Goal: Task Accomplishment & Management: Complete application form

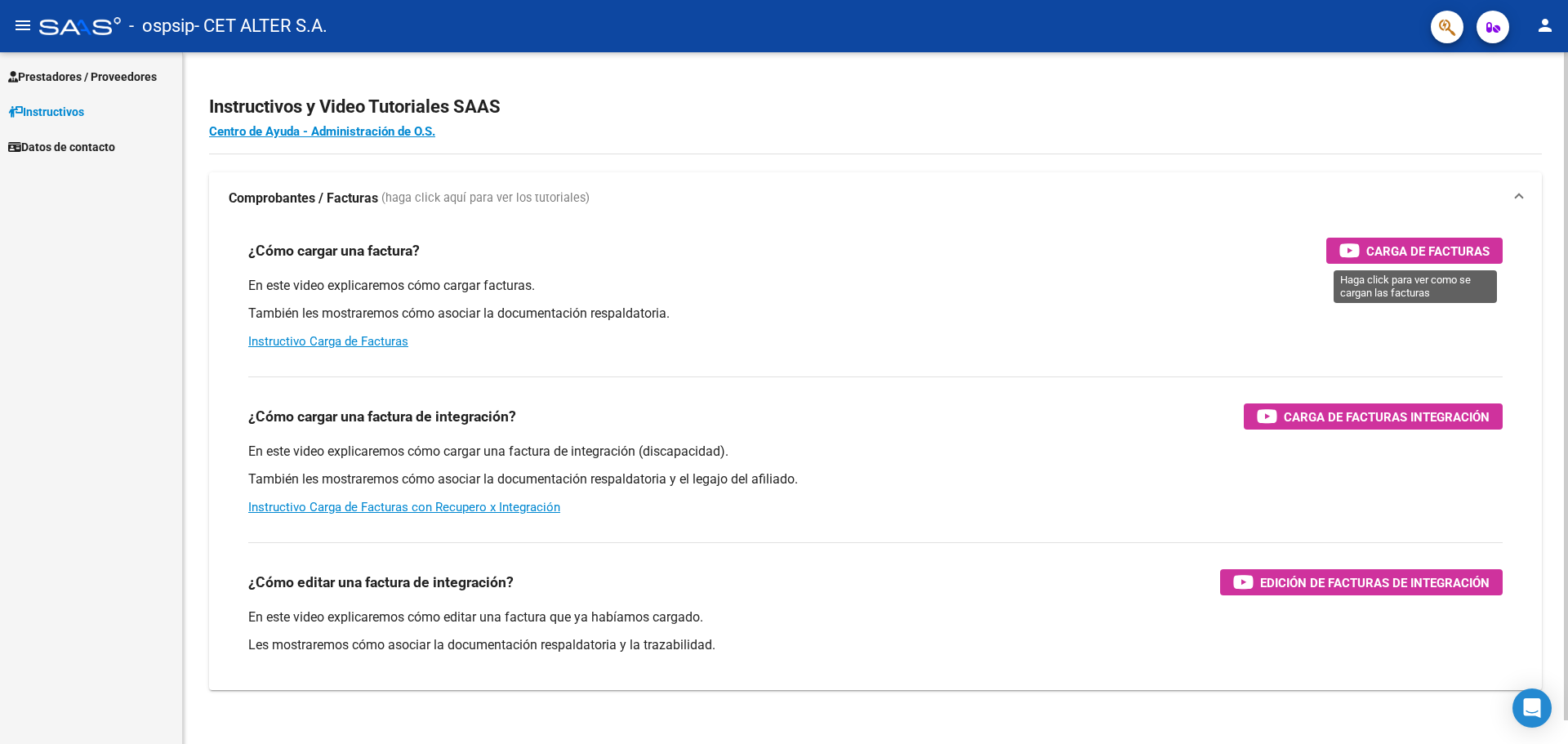
click at [1416, 246] on span "Carga de Facturas" at bounding box center [1428, 251] width 123 height 21
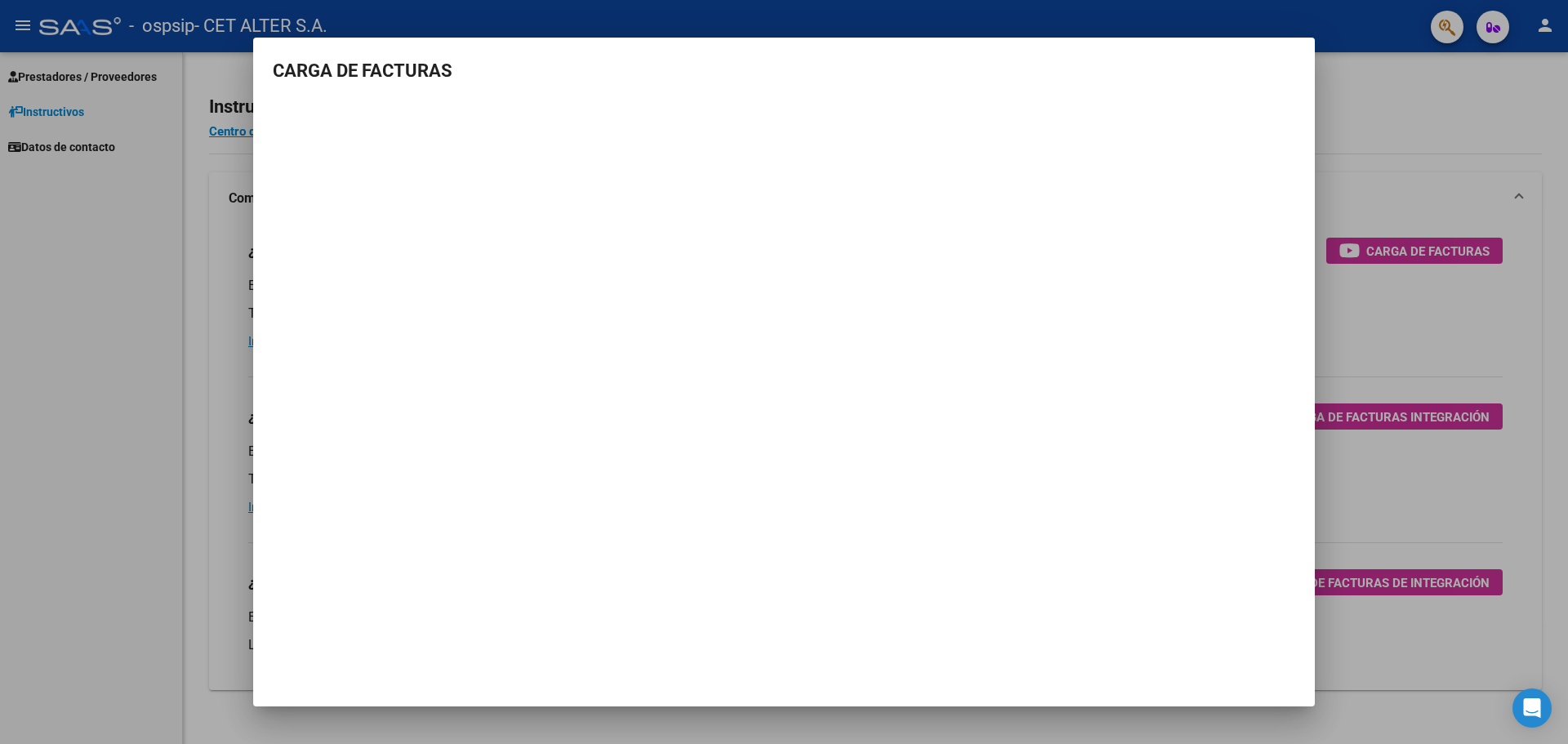
click at [1361, 122] on div at bounding box center [784, 372] width 1568 height 744
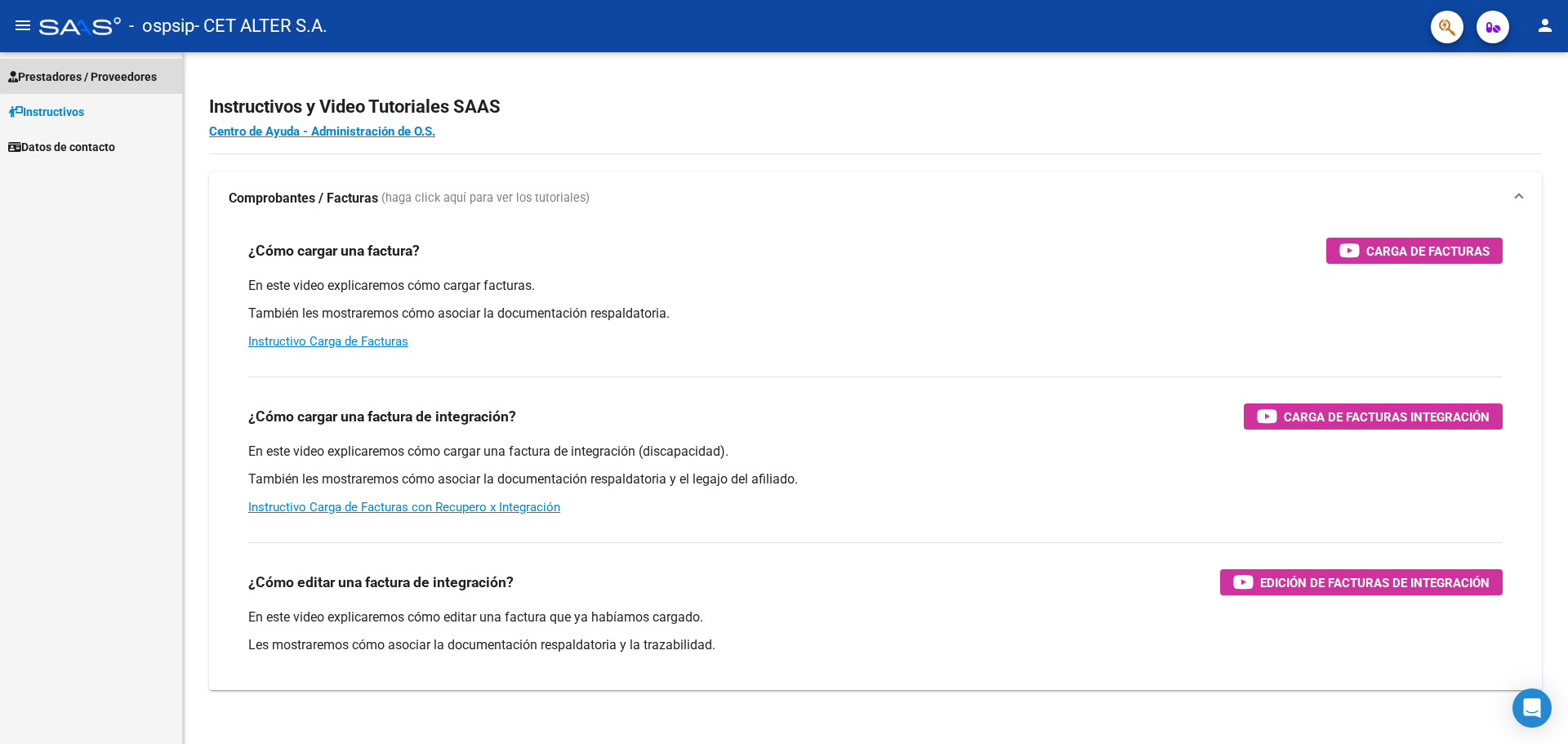
click at [111, 73] on span "Prestadores / Proveedores" at bounding box center [82, 77] width 149 height 18
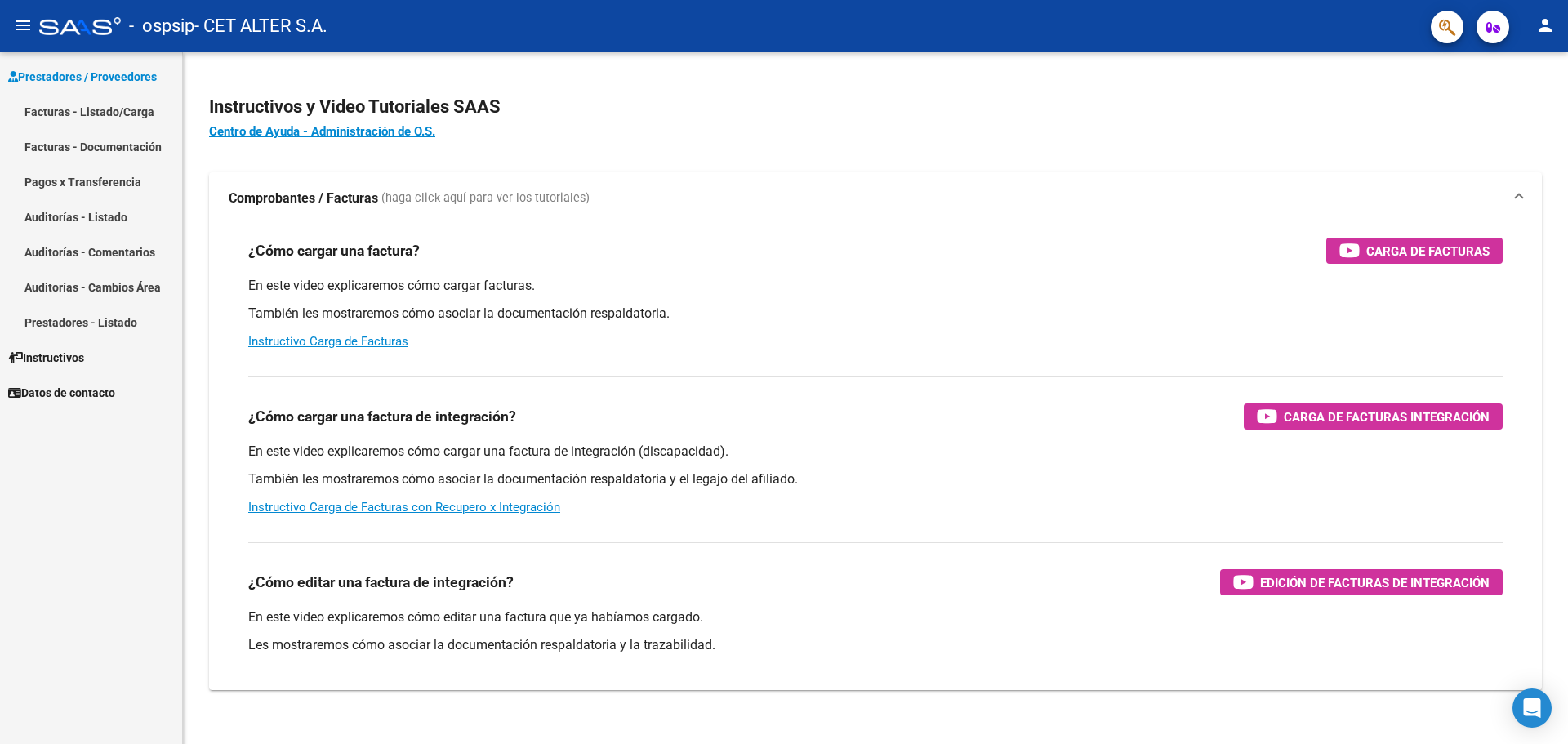
click at [102, 105] on link "Facturas - Listado/Carga" at bounding box center [91, 111] width 182 height 35
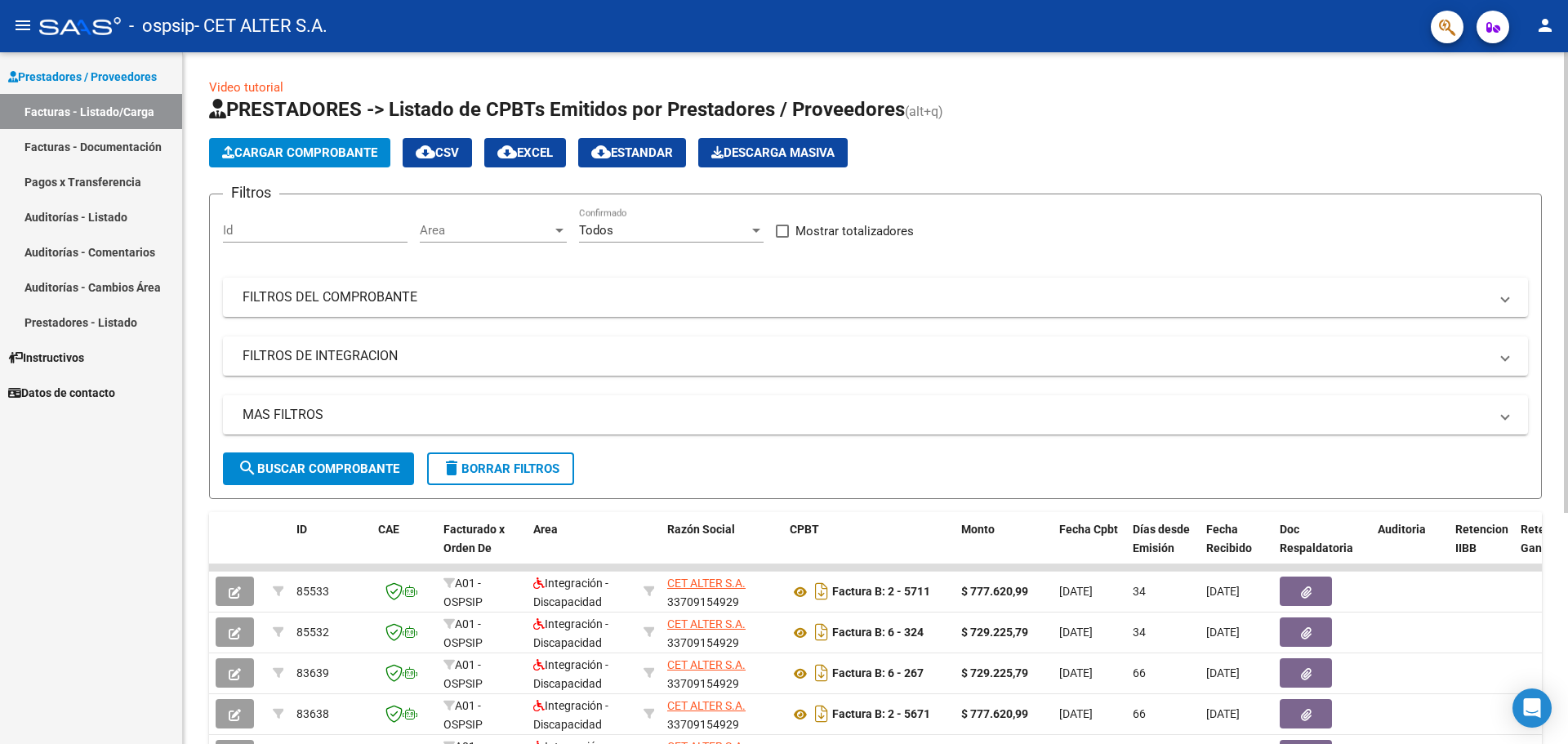
click at [311, 153] on span "Cargar Comprobante" at bounding box center [299, 152] width 155 height 14
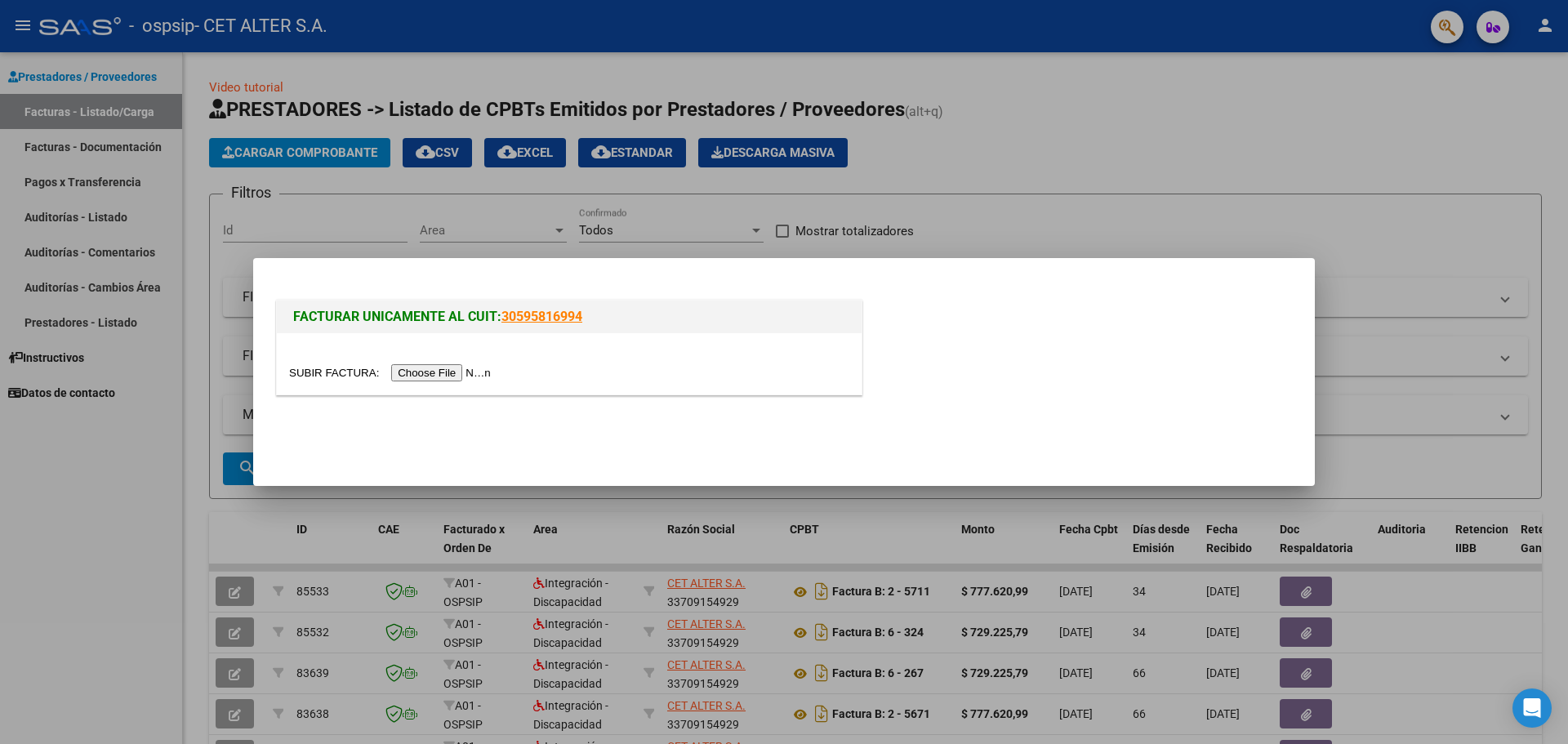
click at [449, 378] on input "file" at bounding box center [392, 372] width 207 height 17
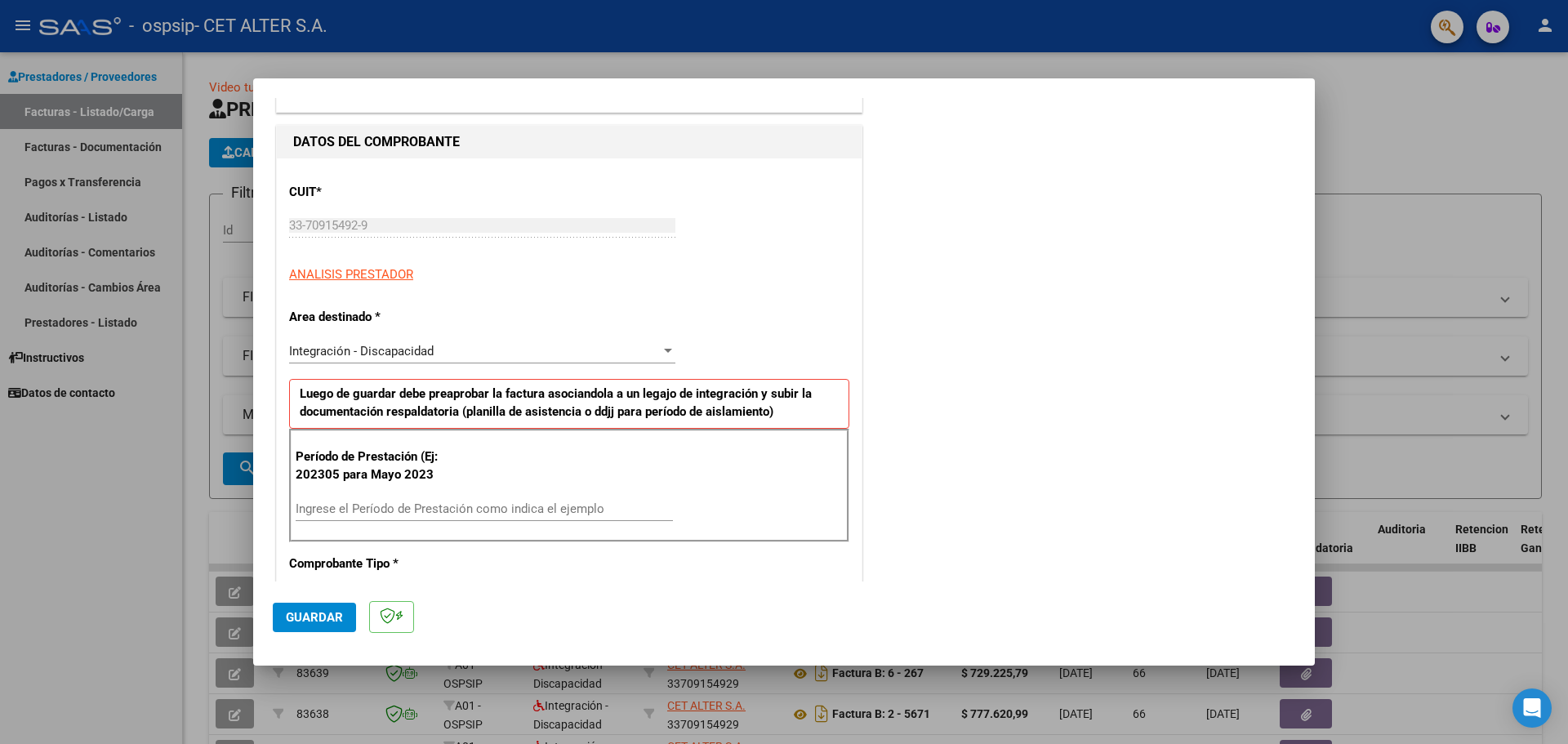
scroll to position [163, 0]
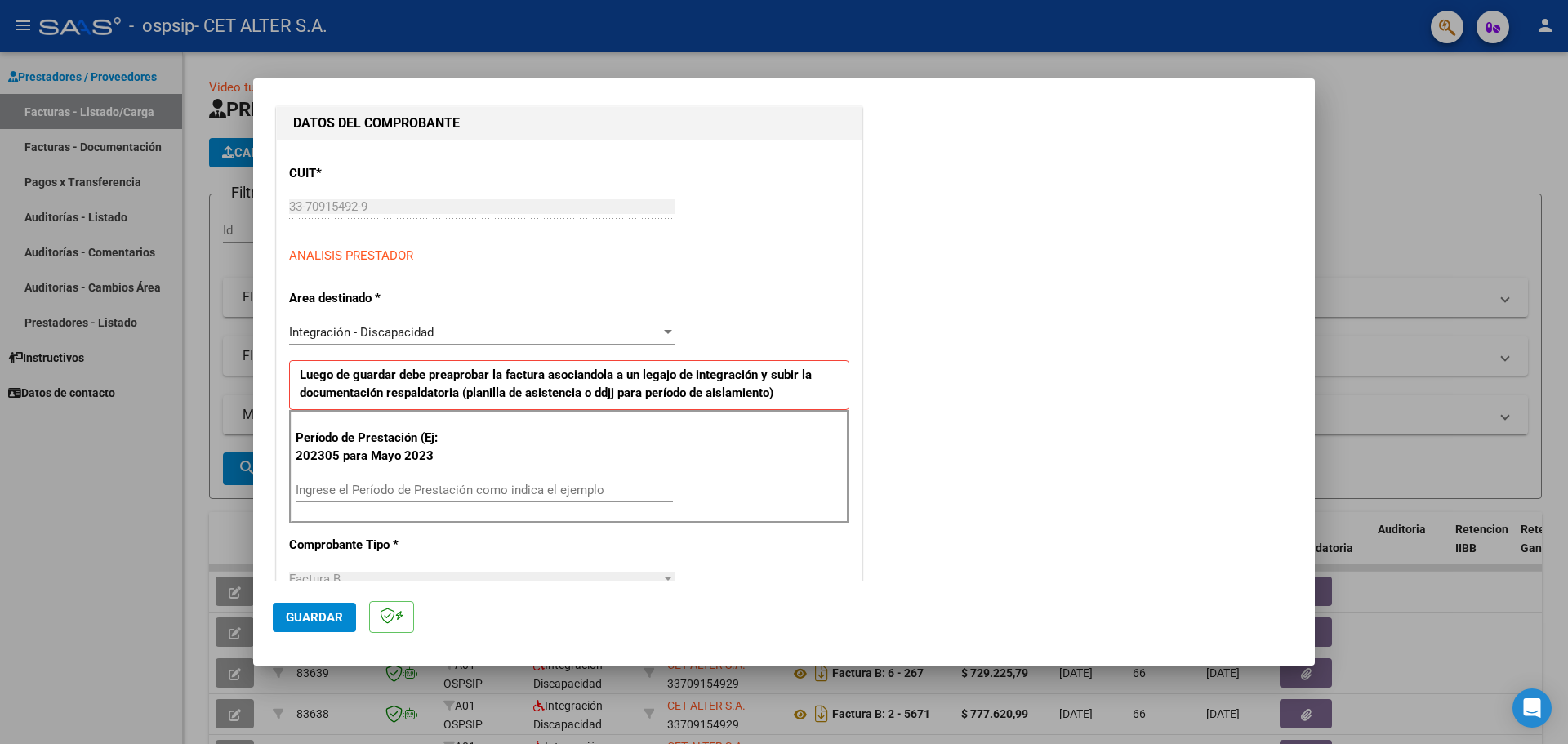
click at [373, 491] on input "Ingrese el Período de Prestación como indica el ejemplo" at bounding box center [484, 490] width 377 height 14
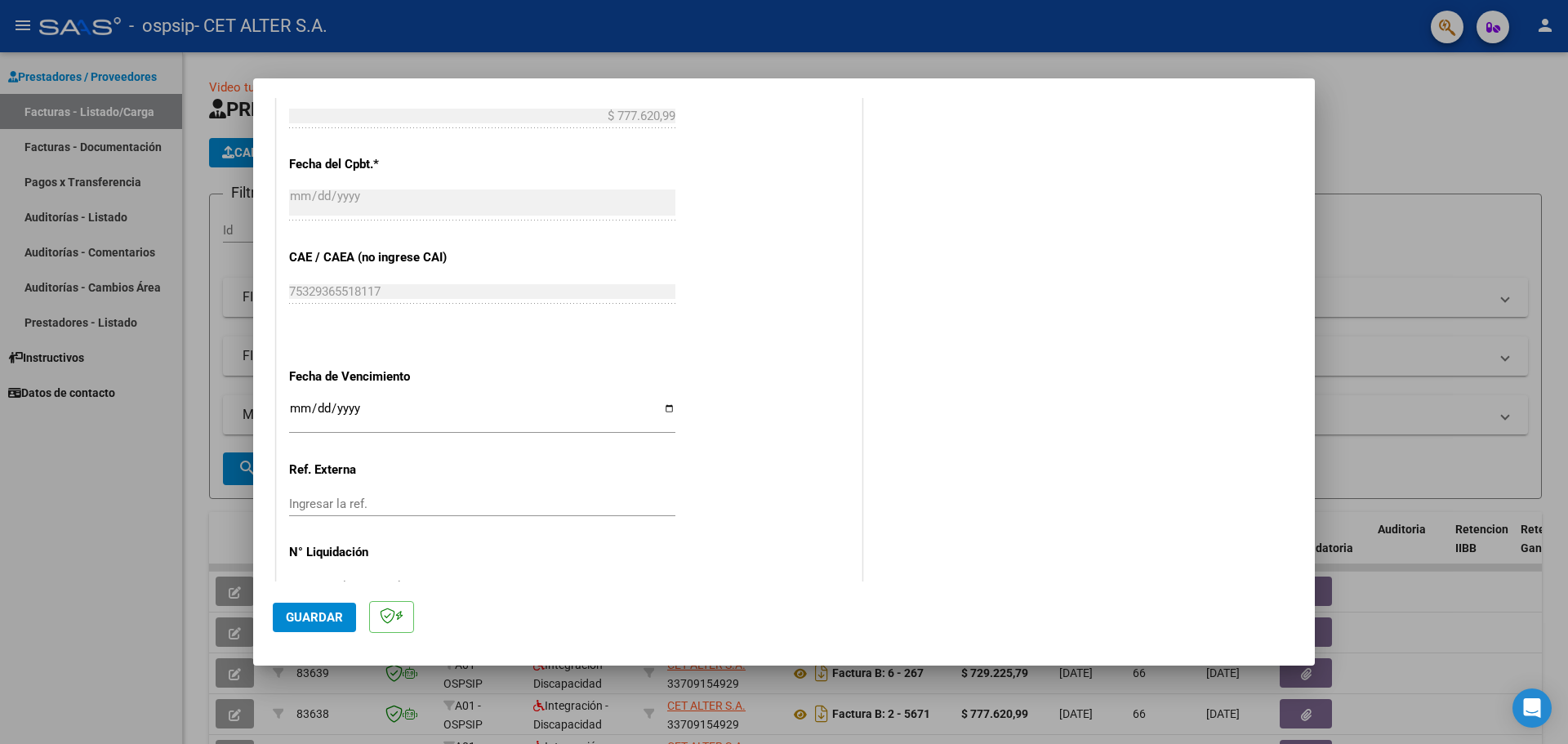
scroll to position [898, 0]
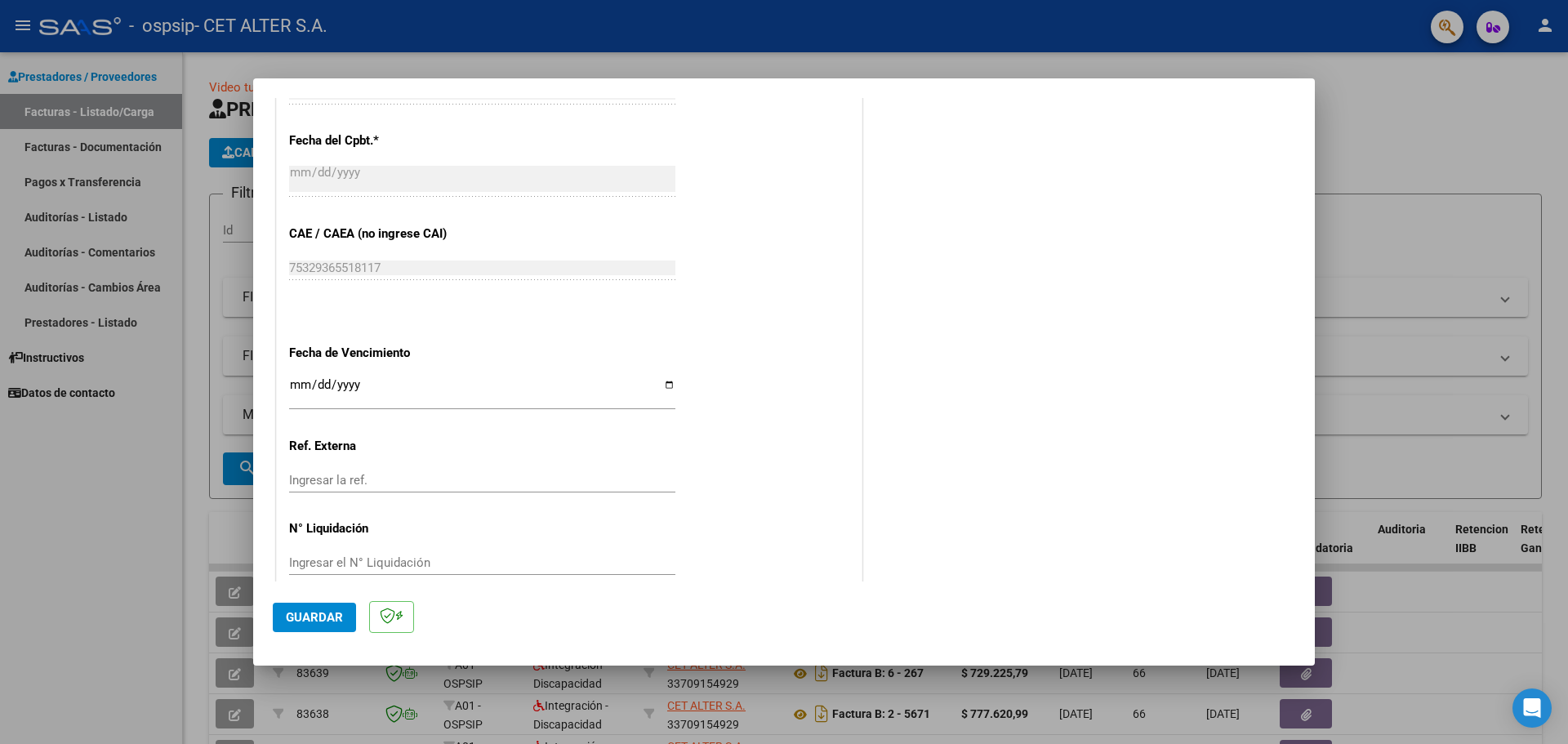
type input "202507"
click at [664, 382] on input "Ingresar la fecha" at bounding box center [482, 391] width 386 height 26
type input "[DATE]"
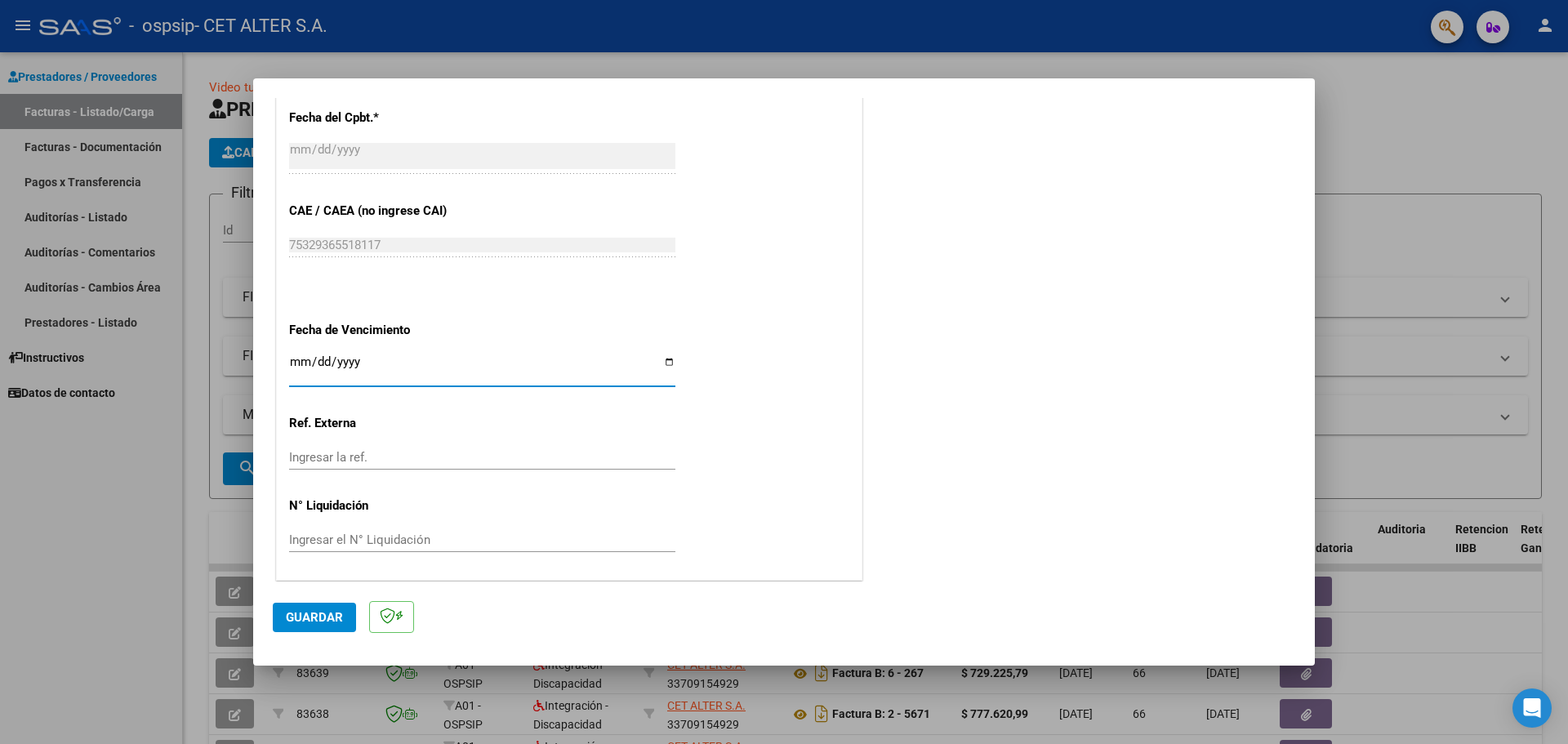
scroll to position [923, 0]
click at [315, 614] on span "Guardar" at bounding box center [314, 617] width 57 height 14
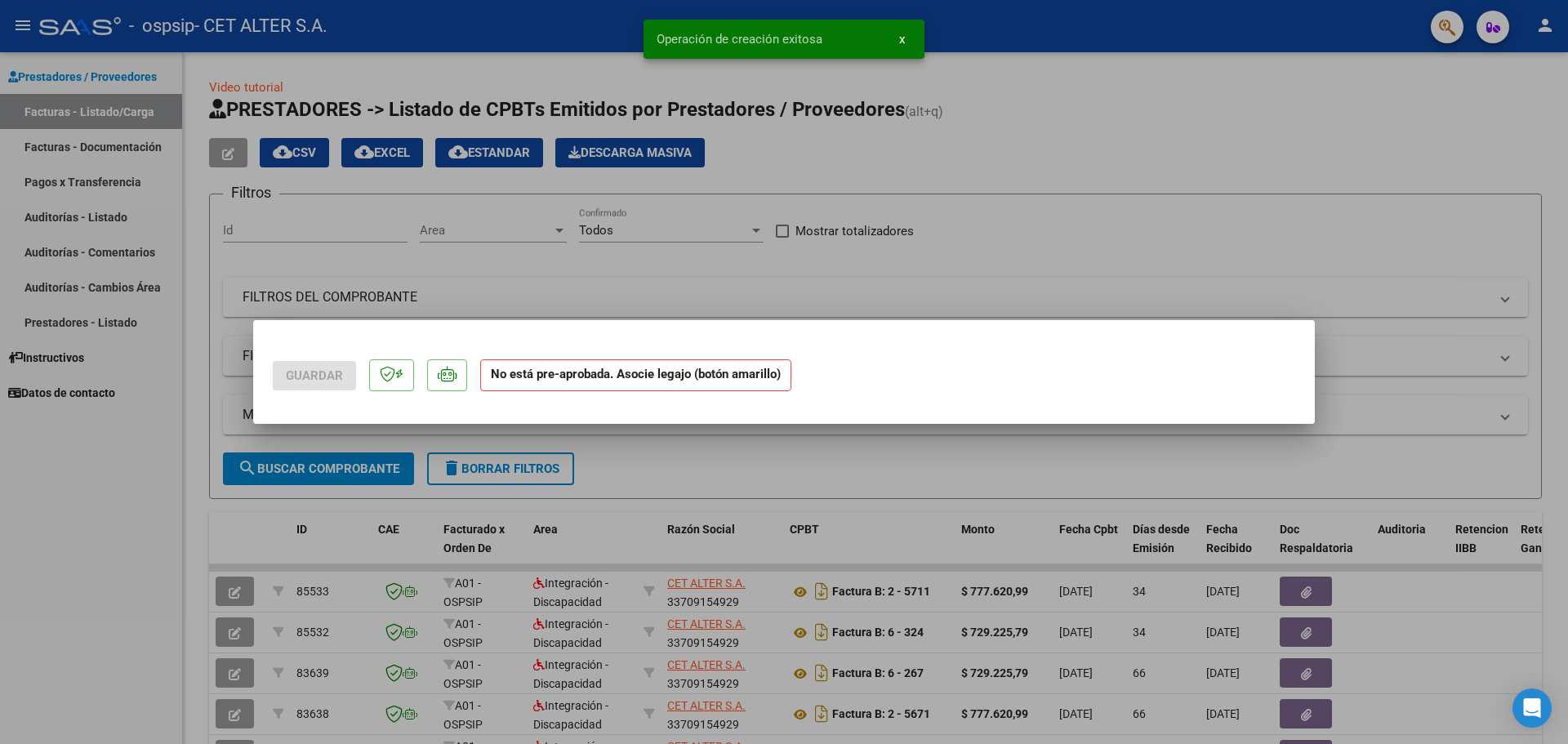
scroll to position [0, 0]
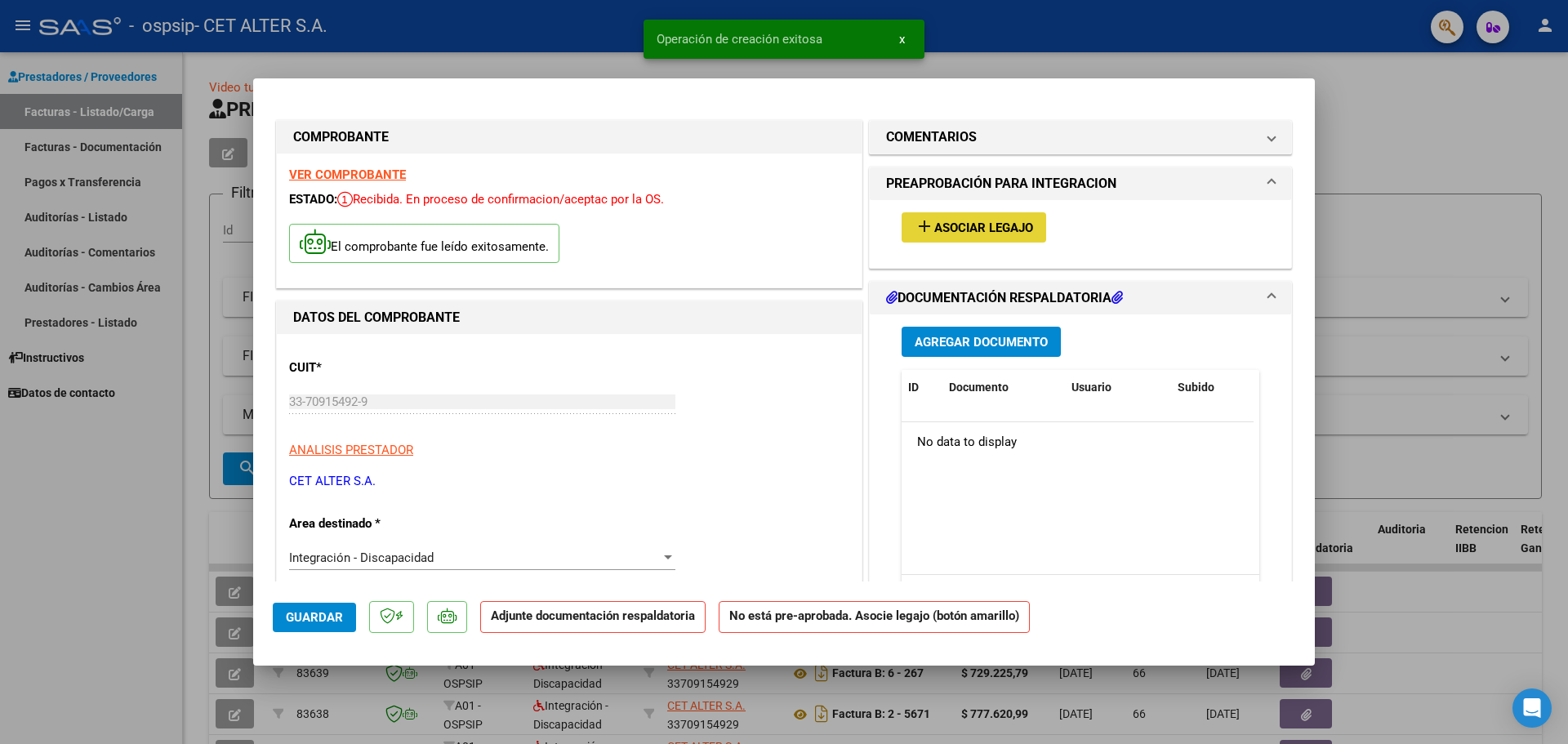
click at [939, 223] on span "Asociar Legajo" at bounding box center [983, 227] width 99 height 14
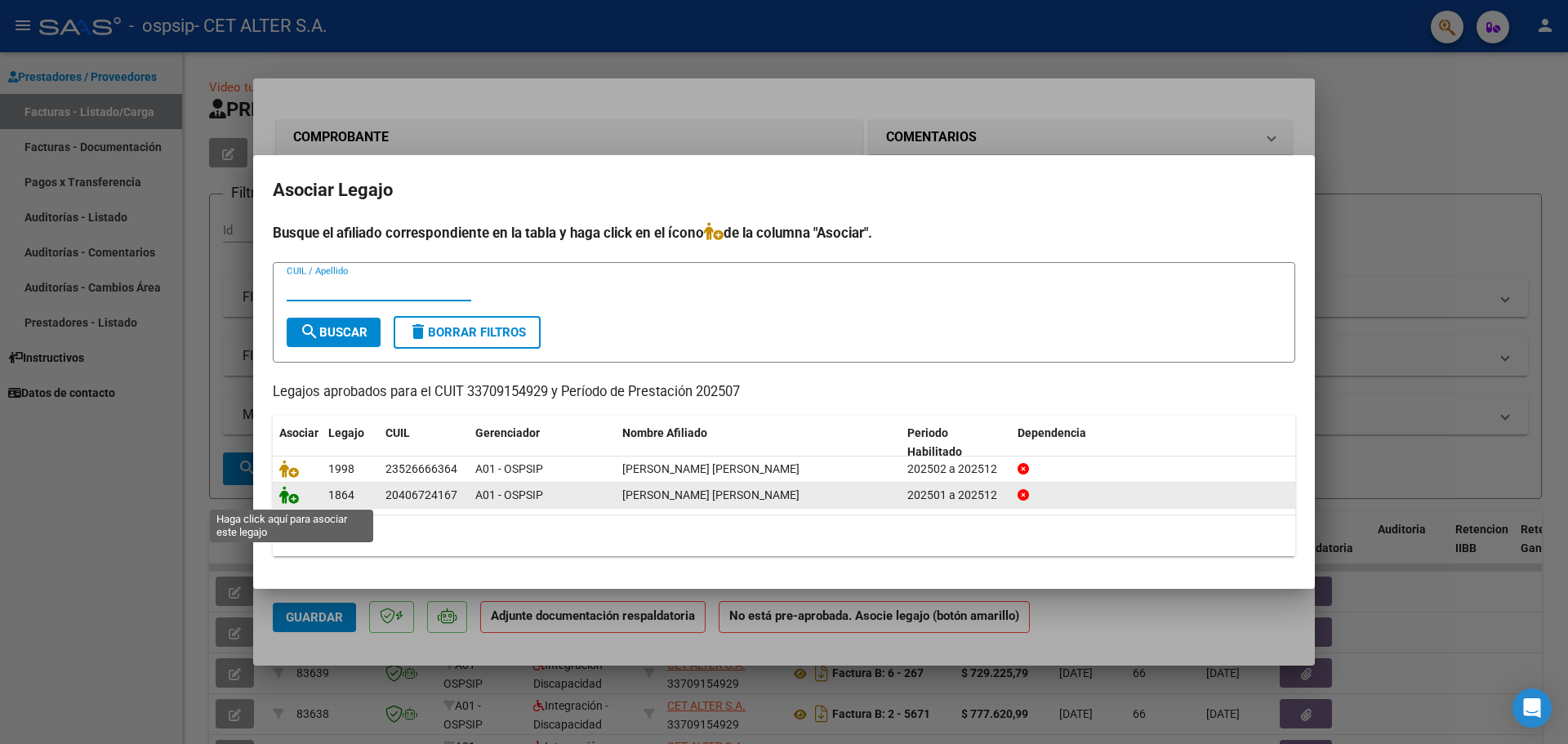
click at [291, 499] on icon at bounding box center [289, 495] width 20 height 18
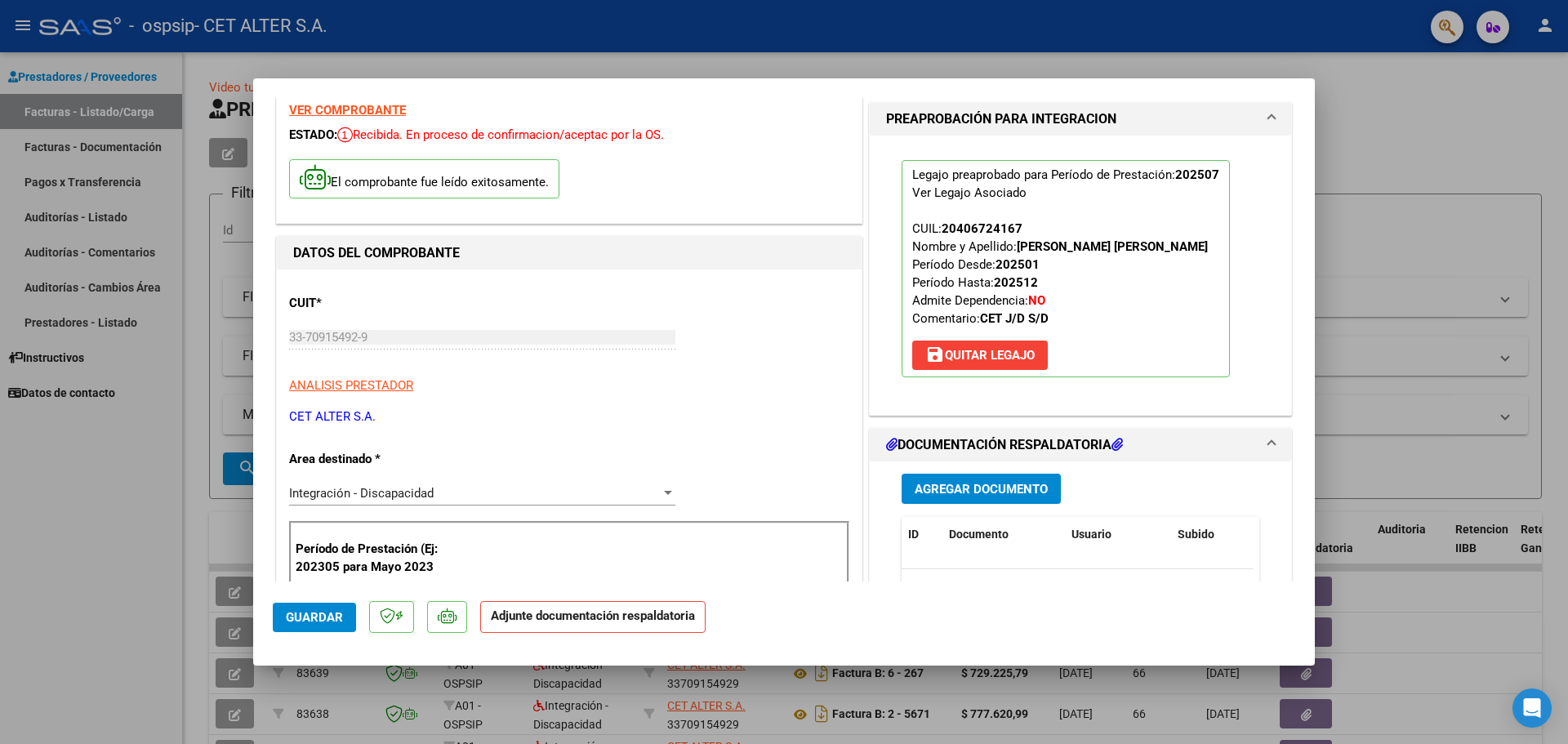
scroll to position [82, 0]
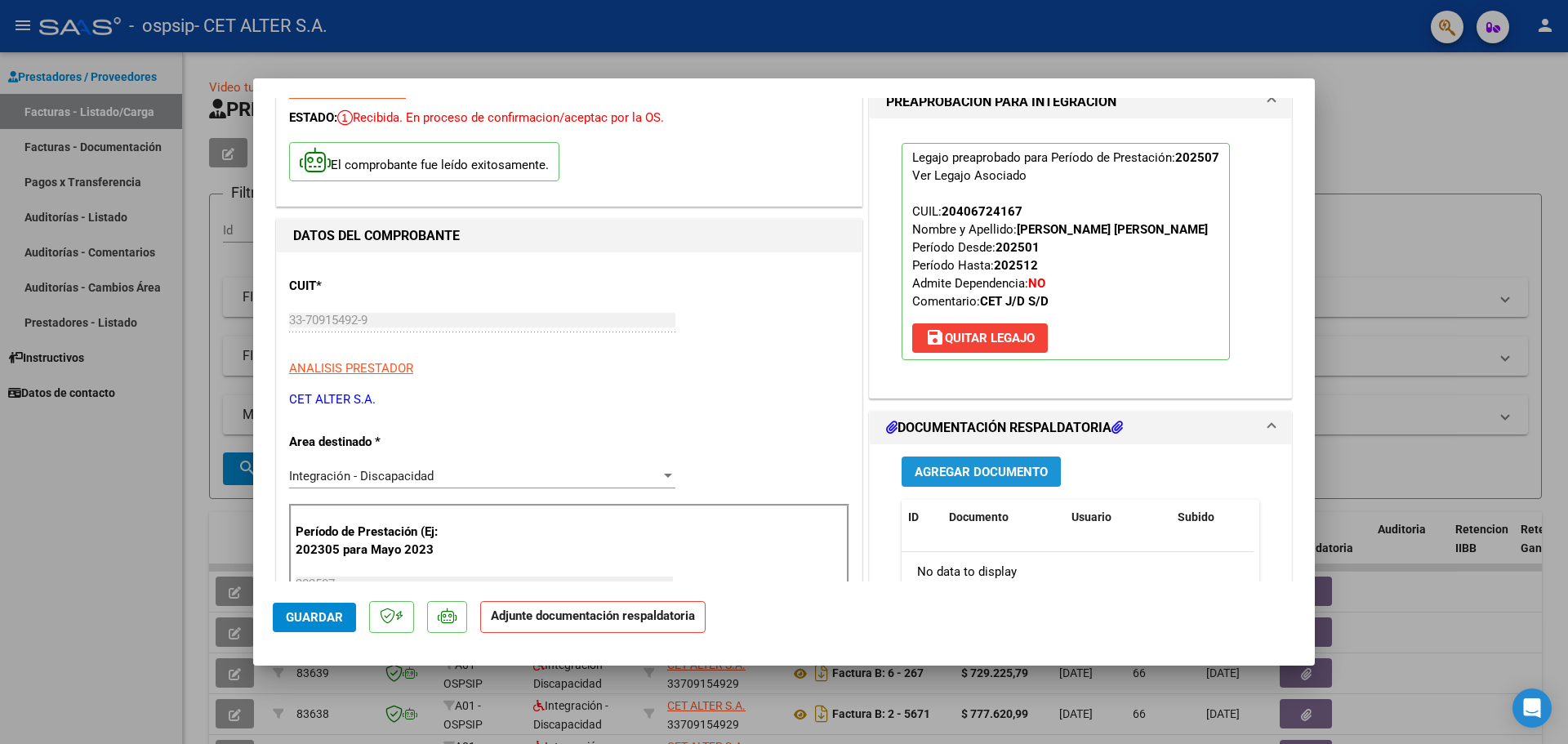
click at [951, 475] on span "Agregar Documento" at bounding box center [981, 472] width 133 height 14
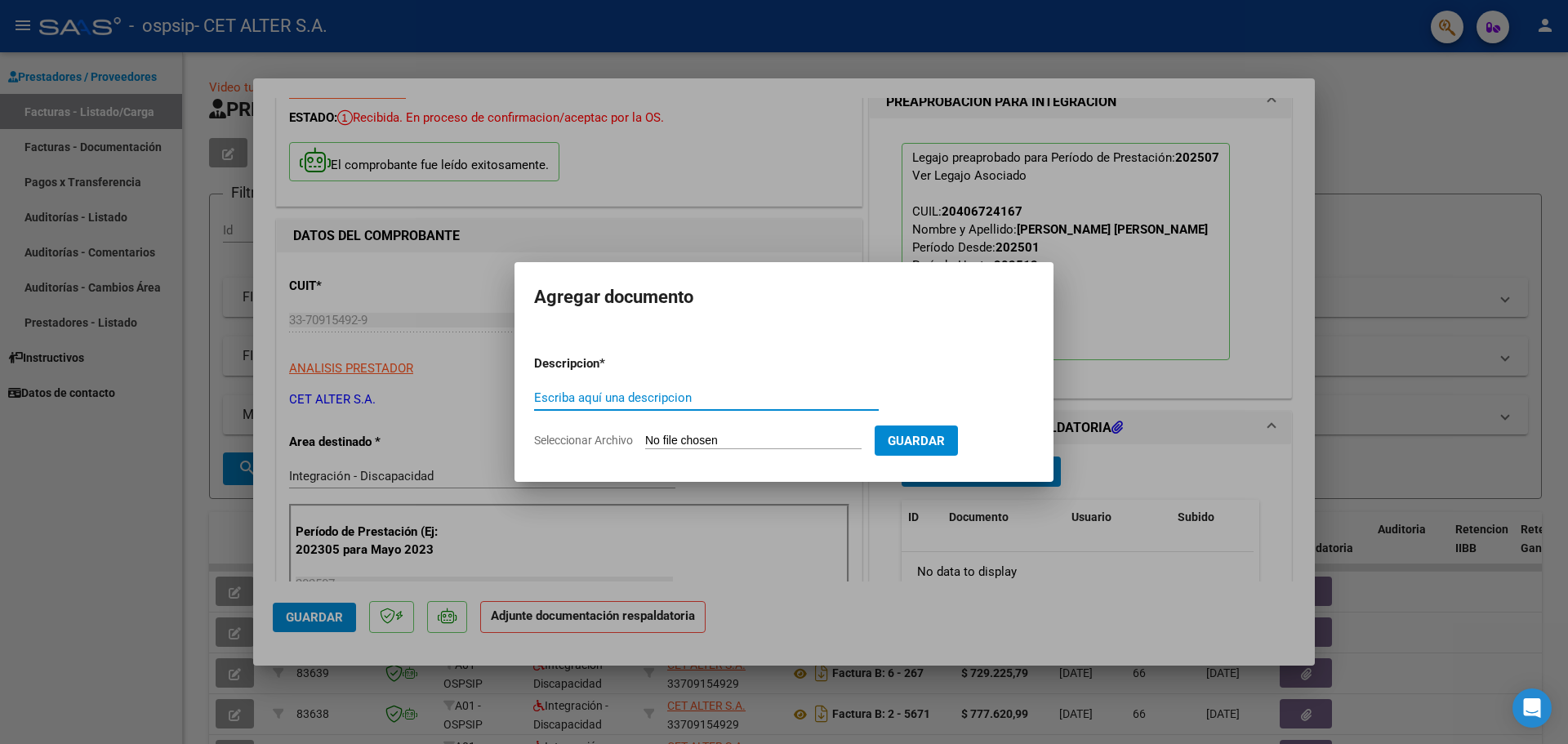
click at [675, 391] on input "Escriba aquí una descripcion" at bounding box center [706, 398] width 344 height 14
type input "[PERSON_NAME] [PERSON_NAME] - Julio25"
click at [653, 437] on input "Seleccionar Archivo" at bounding box center [753, 440] width 217 height 15
type input "C:\fakepath\[PERSON_NAME] [PERSON_NAME].pdf"
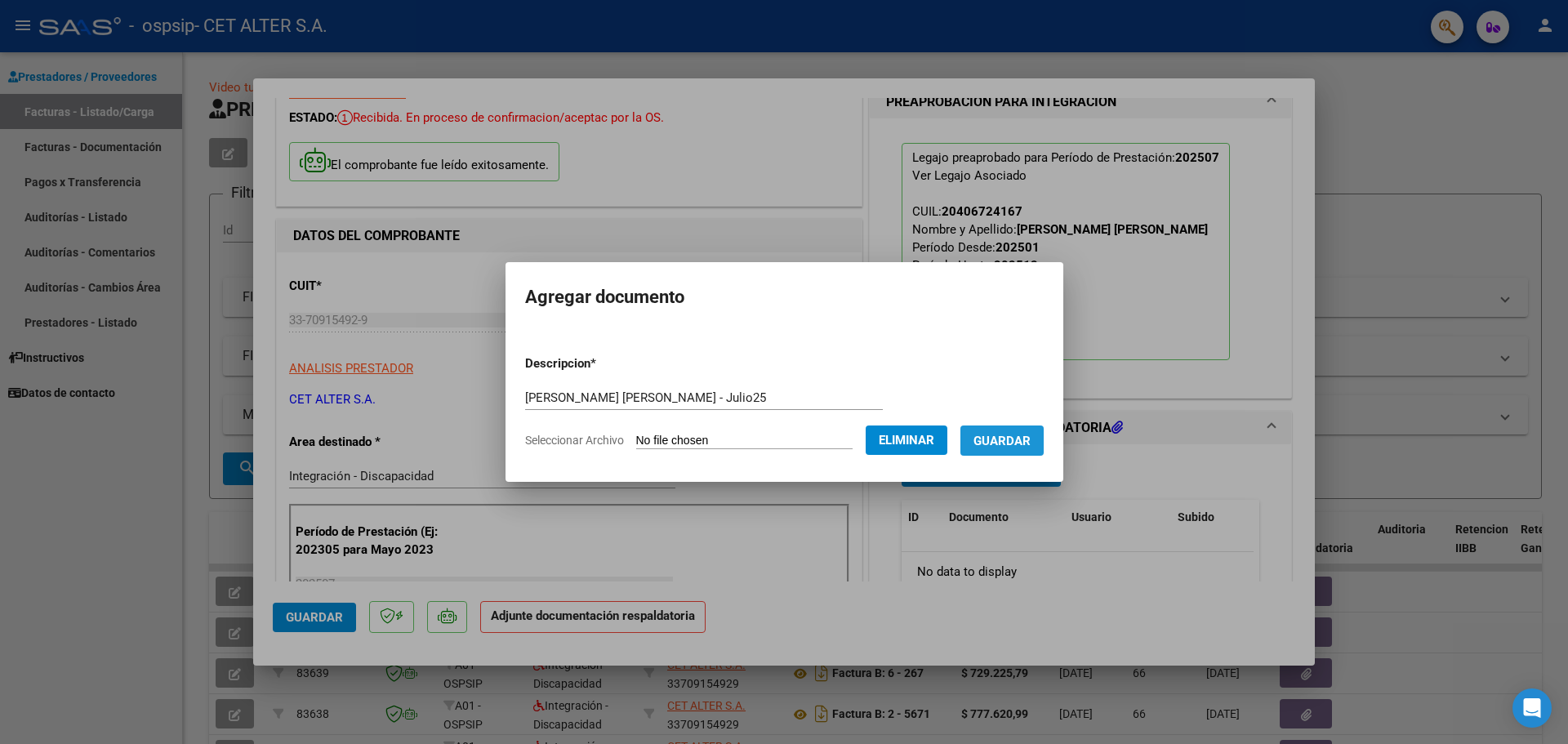
click at [1027, 441] on span "Guardar" at bounding box center [1002, 440] width 57 height 14
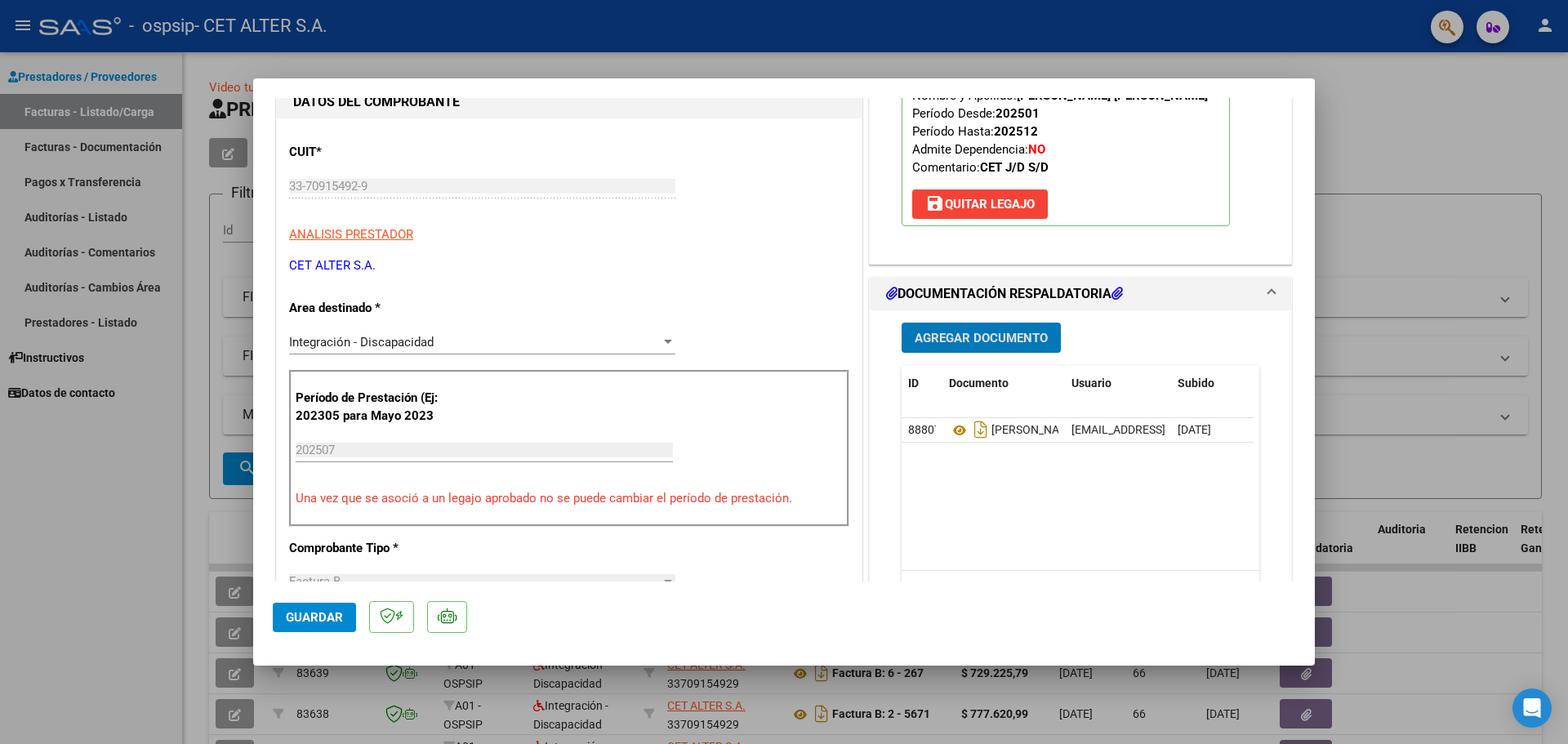
scroll to position [326, 0]
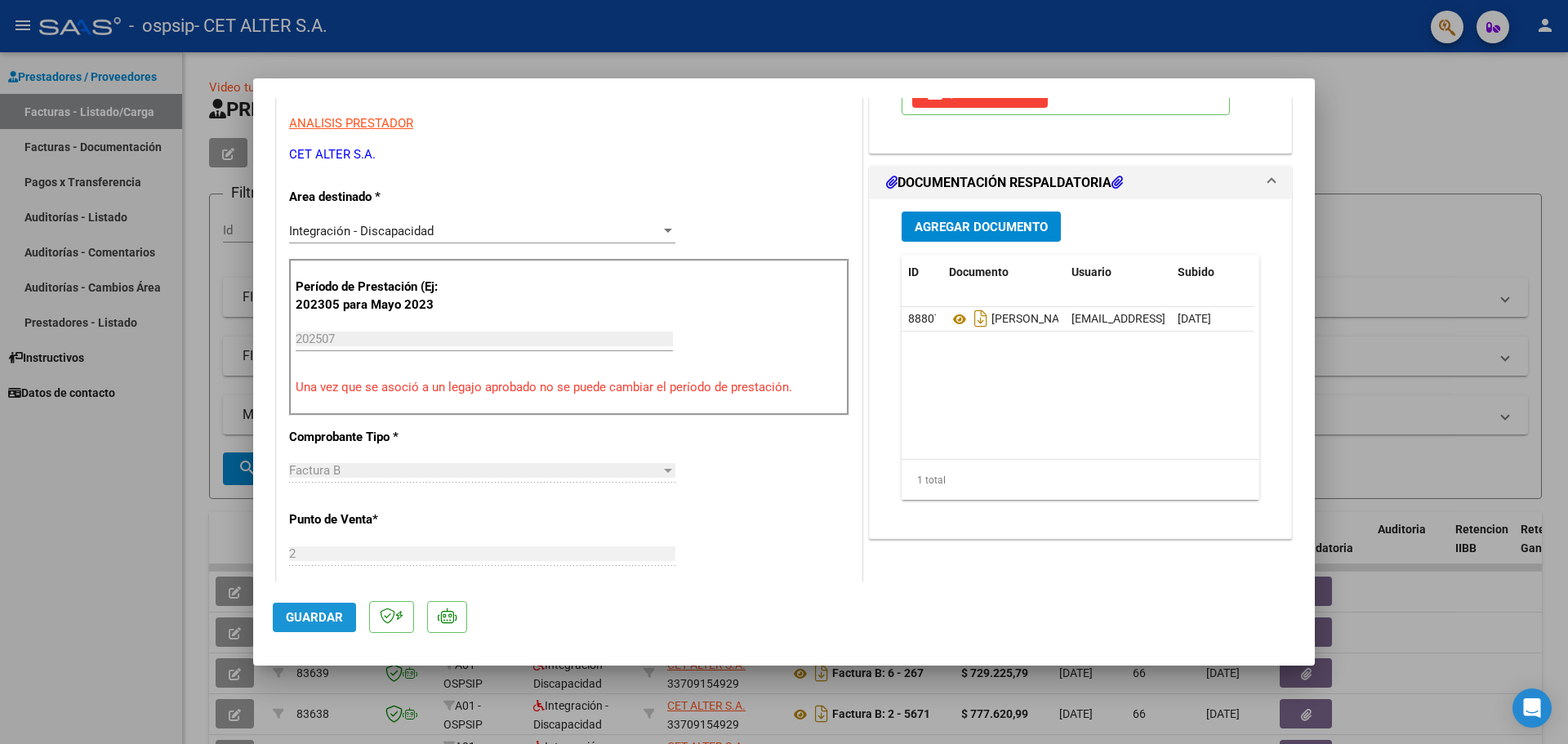
click at [314, 618] on span "Guardar" at bounding box center [314, 617] width 57 height 14
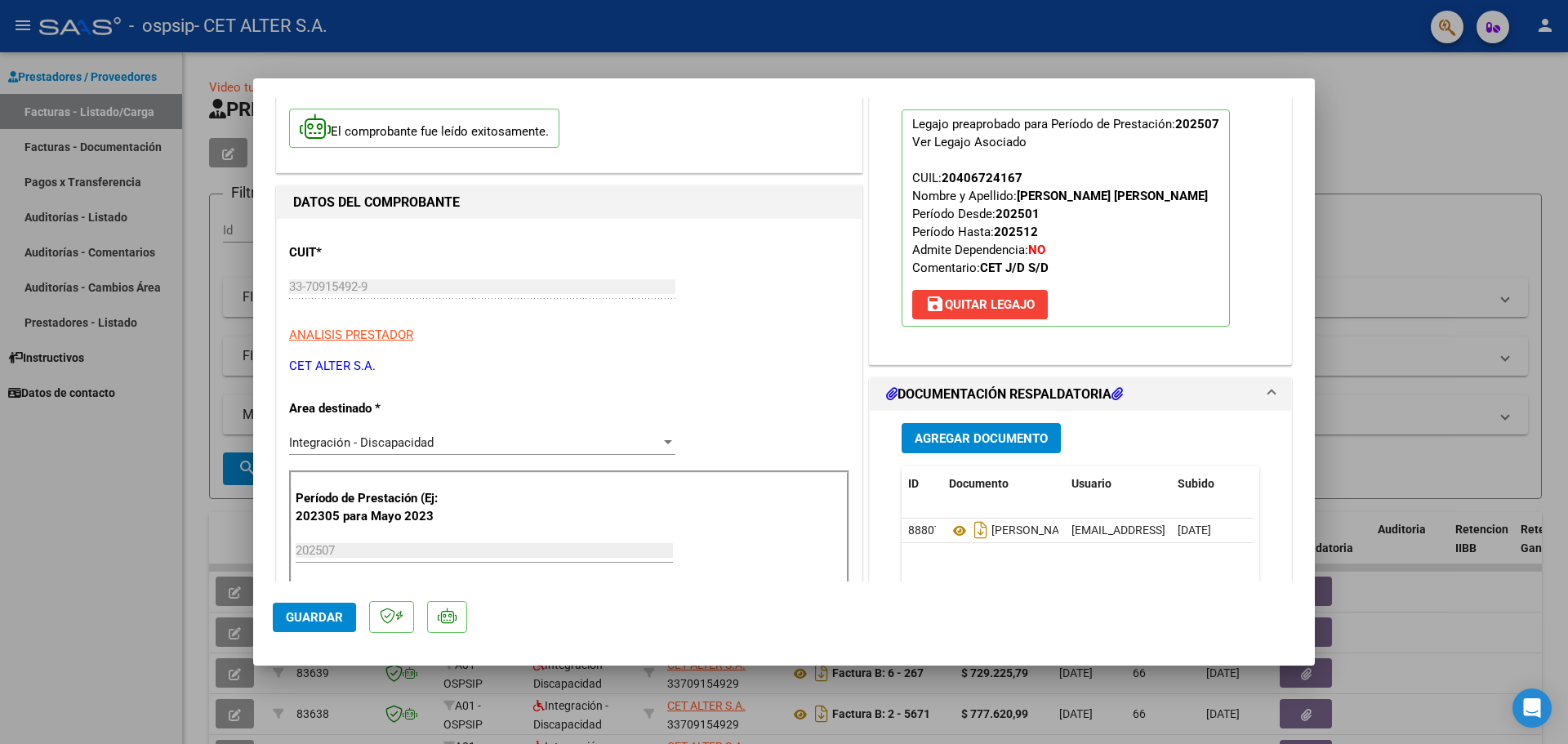
scroll to position [0, 0]
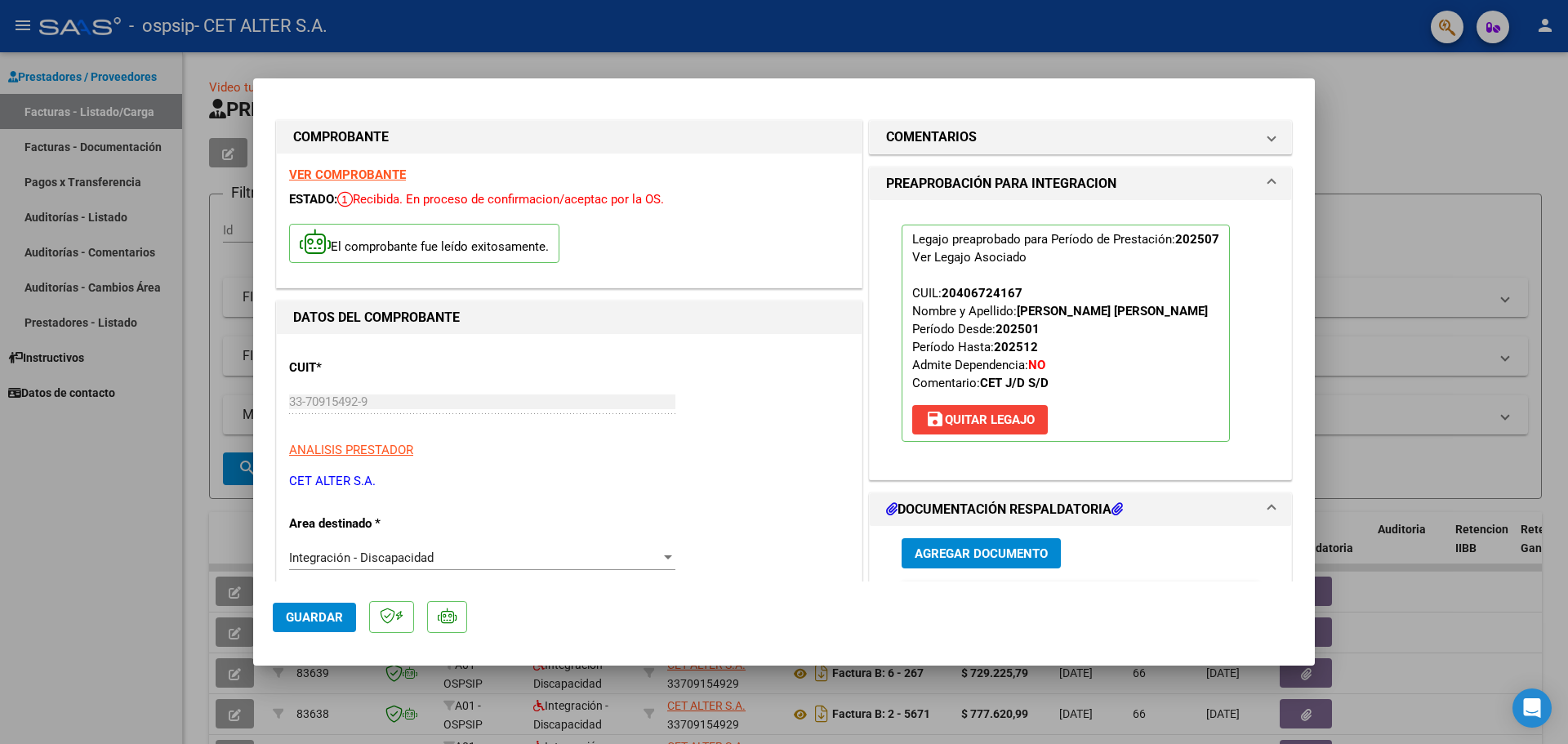
click at [59, 521] on div at bounding box center [784, 372] width 1568 height 744
type input "$ 0,00"
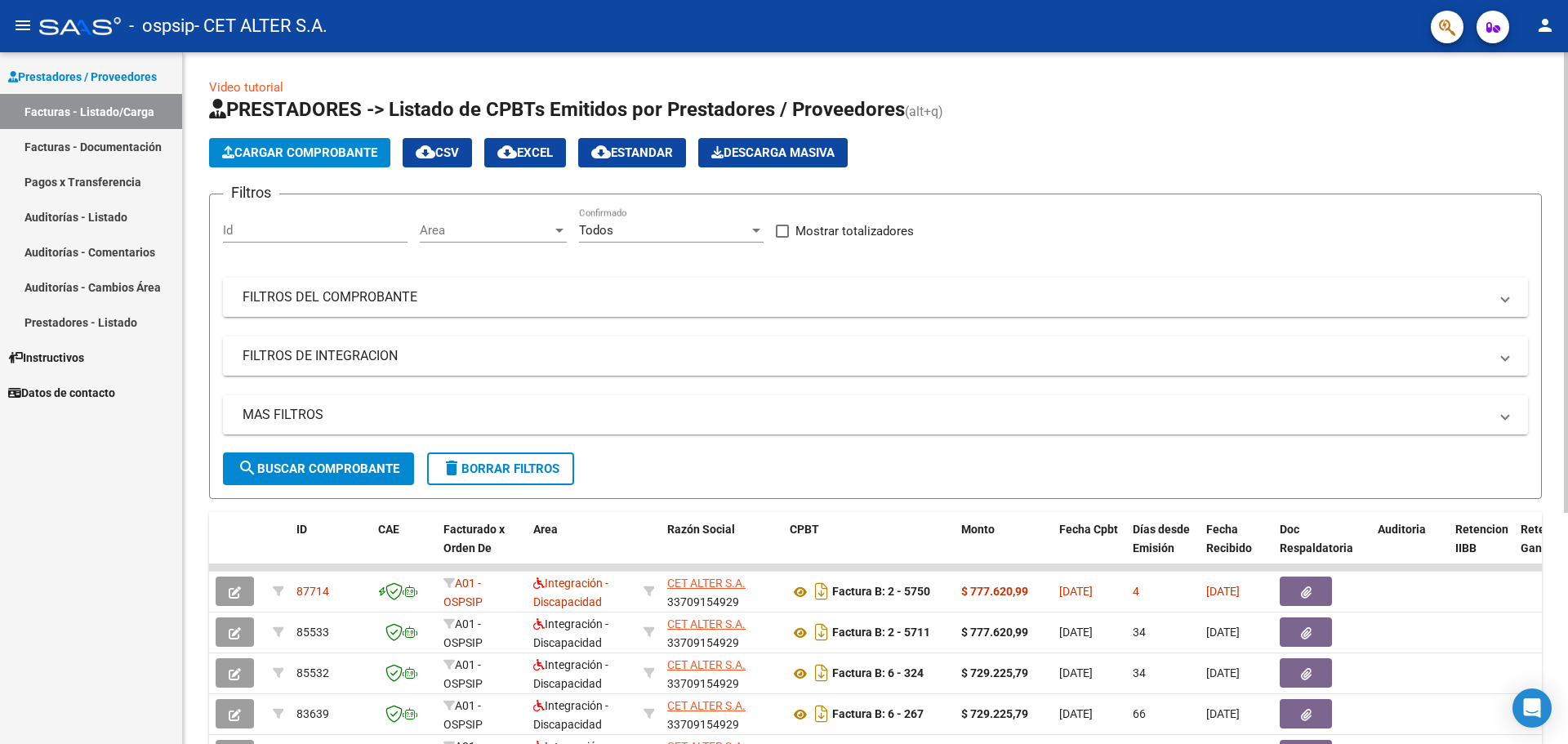
click at [253, 146] on span "Cargar Comprobante" at bounding box center [299, 152] width 155 height 14
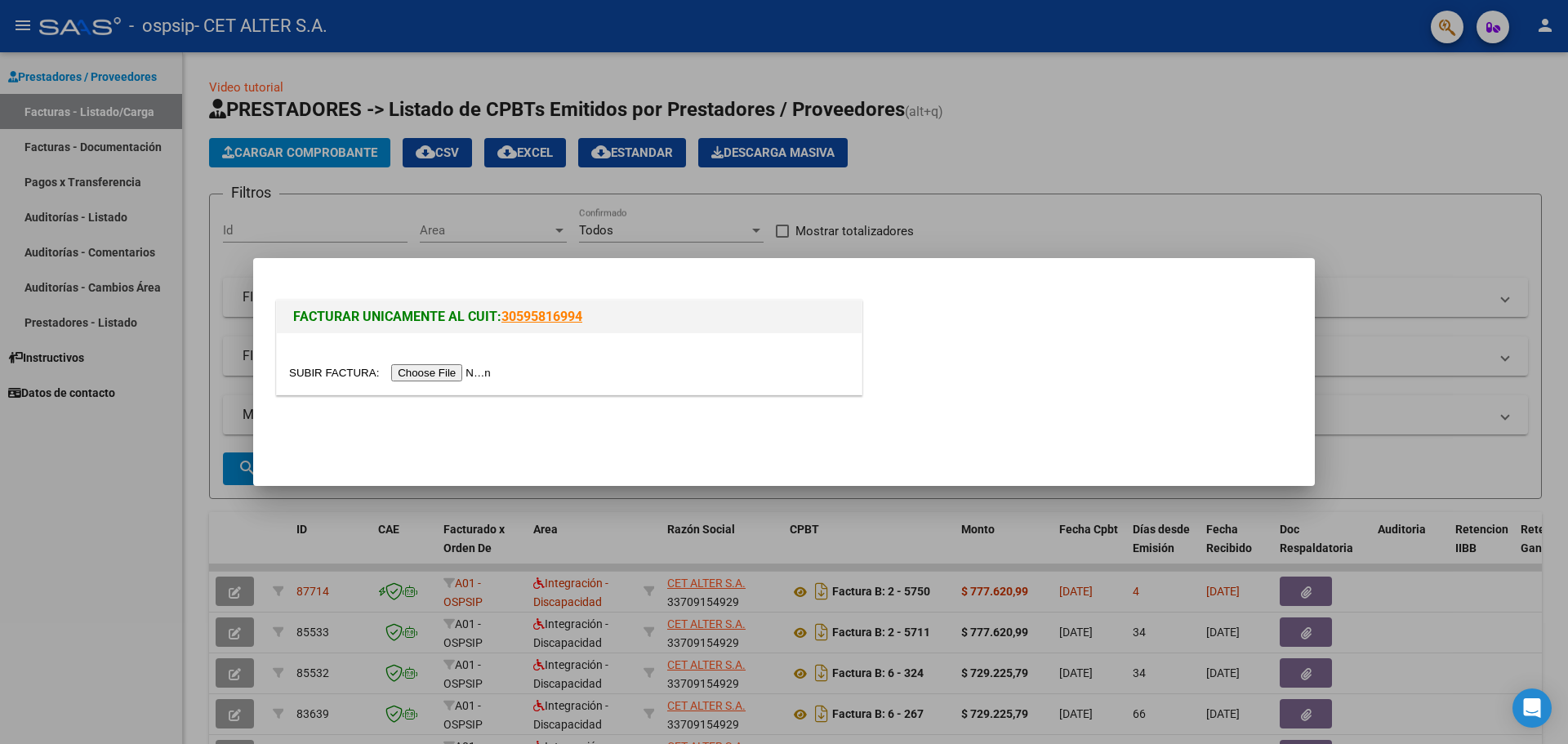
click at [453, 368] on input "file" at bounding box center [392, 372] width 207 height 17
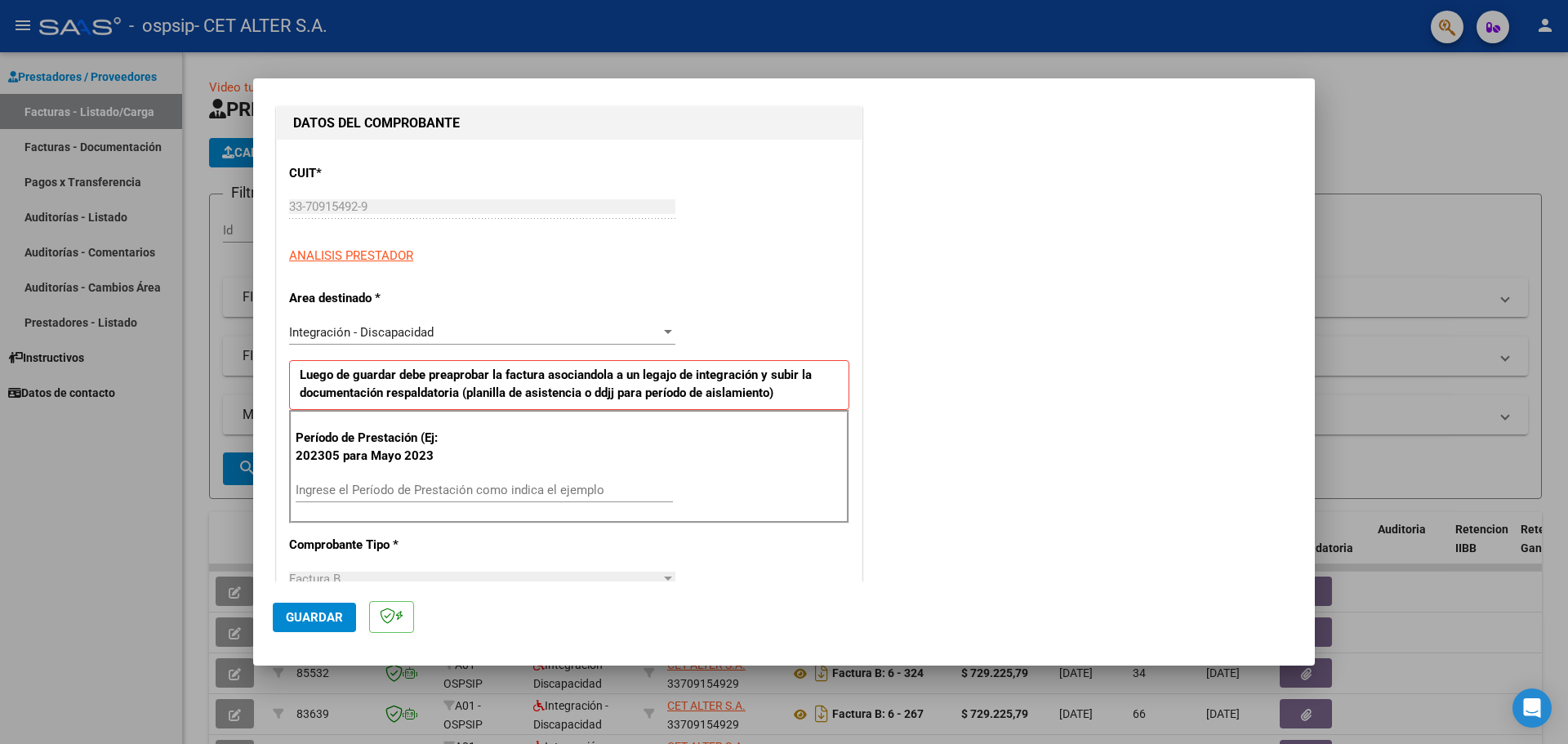
scroll to position [245, 0]
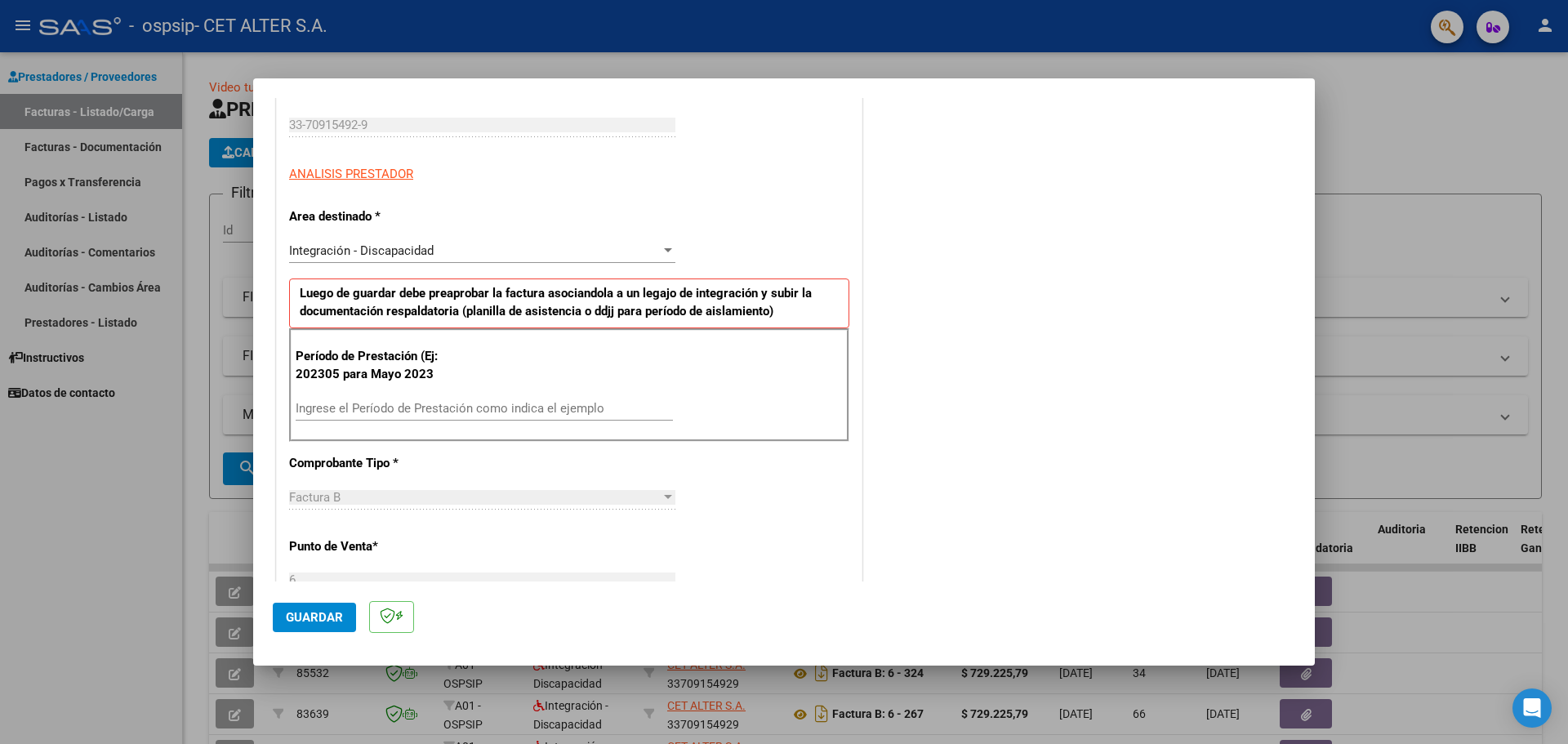
click at [372, 411] on input "Ingrese el Período de Prestación como indica el ejemplo" at bounding box center [484, 408] width 377 height 14
type input "202507"
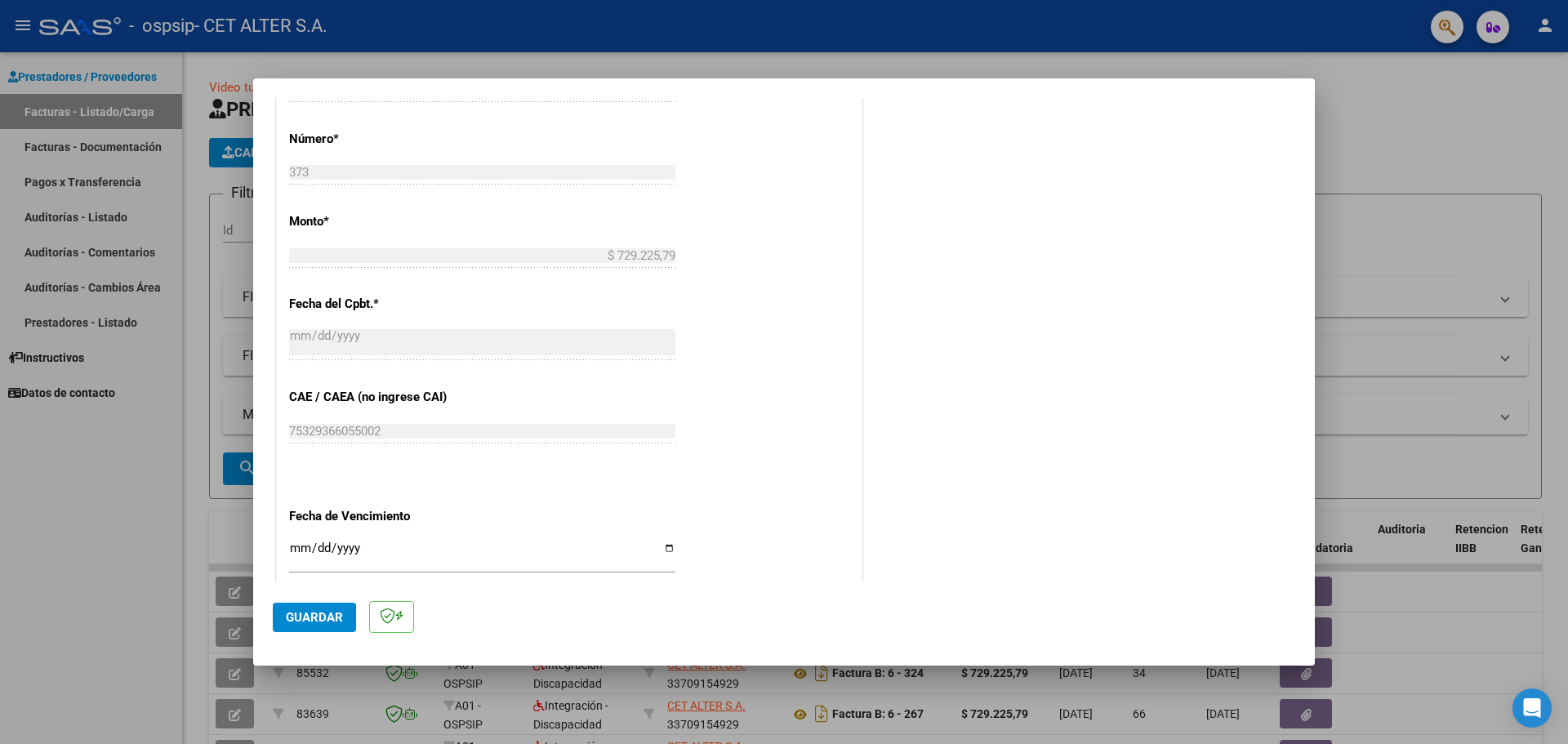
scroll to position [816, 0]
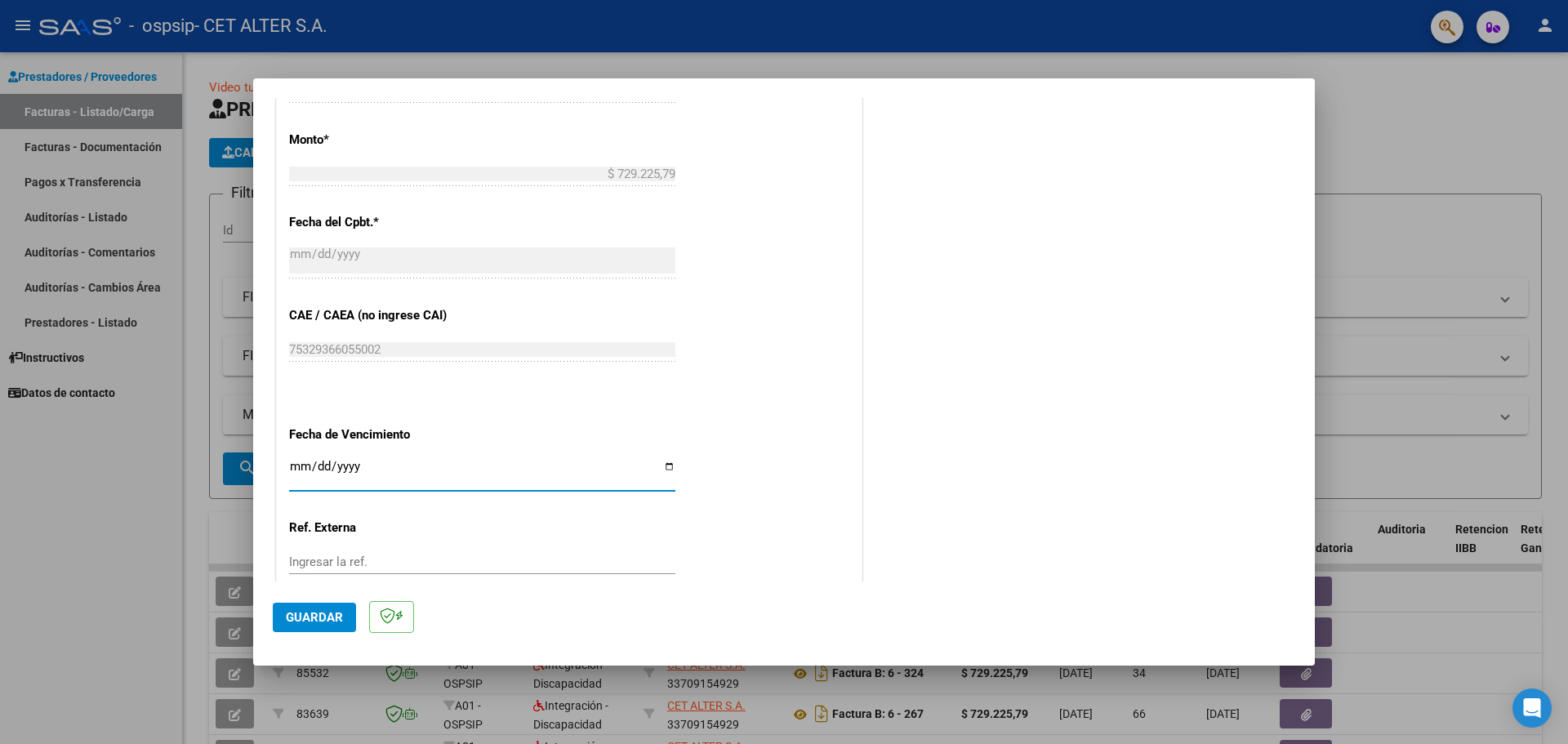
click at [665, 466] on input "Ingresar la fecha" at bounding box center [482, 472] width 386 height 26
type input "[DATE]"
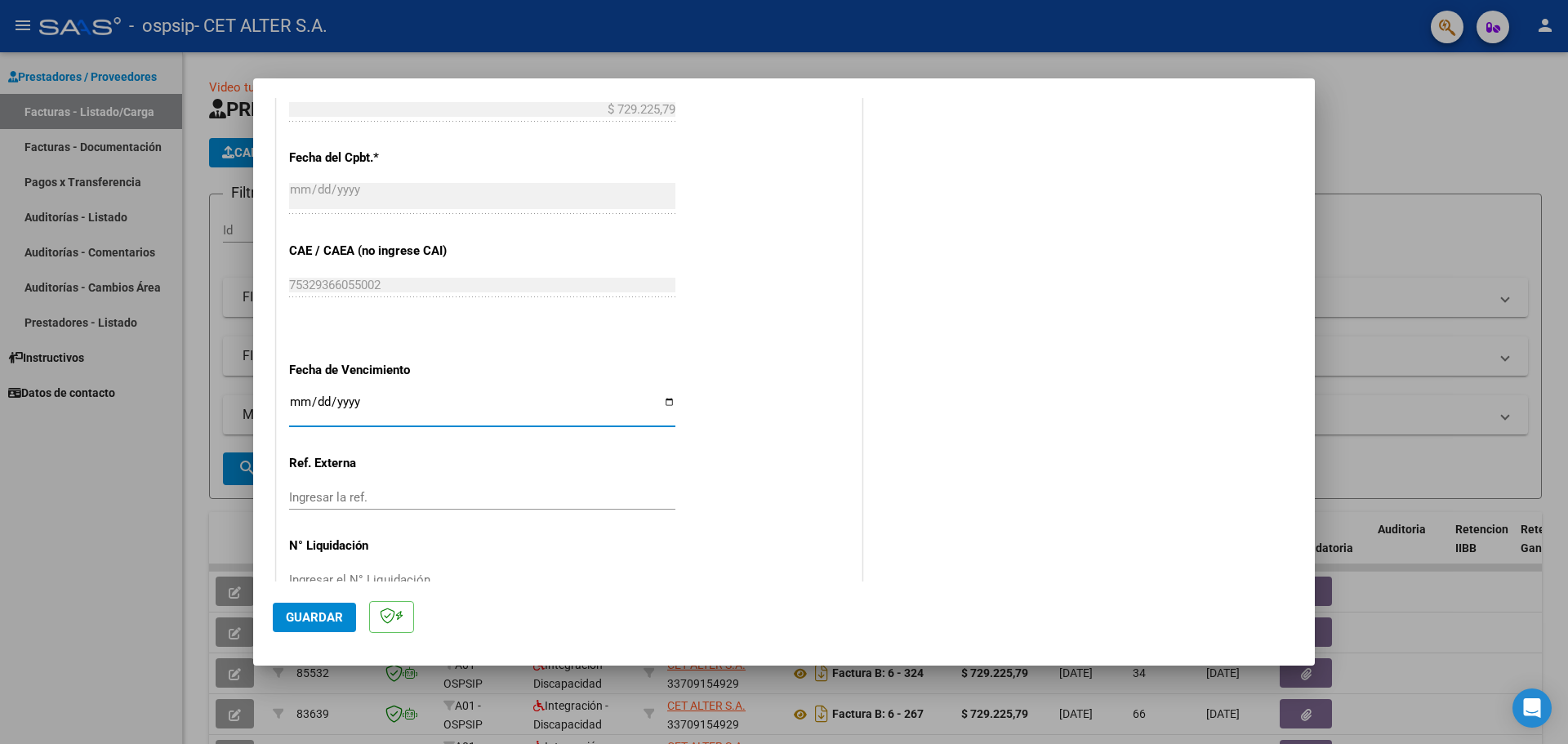
scroll to position [923, 0]
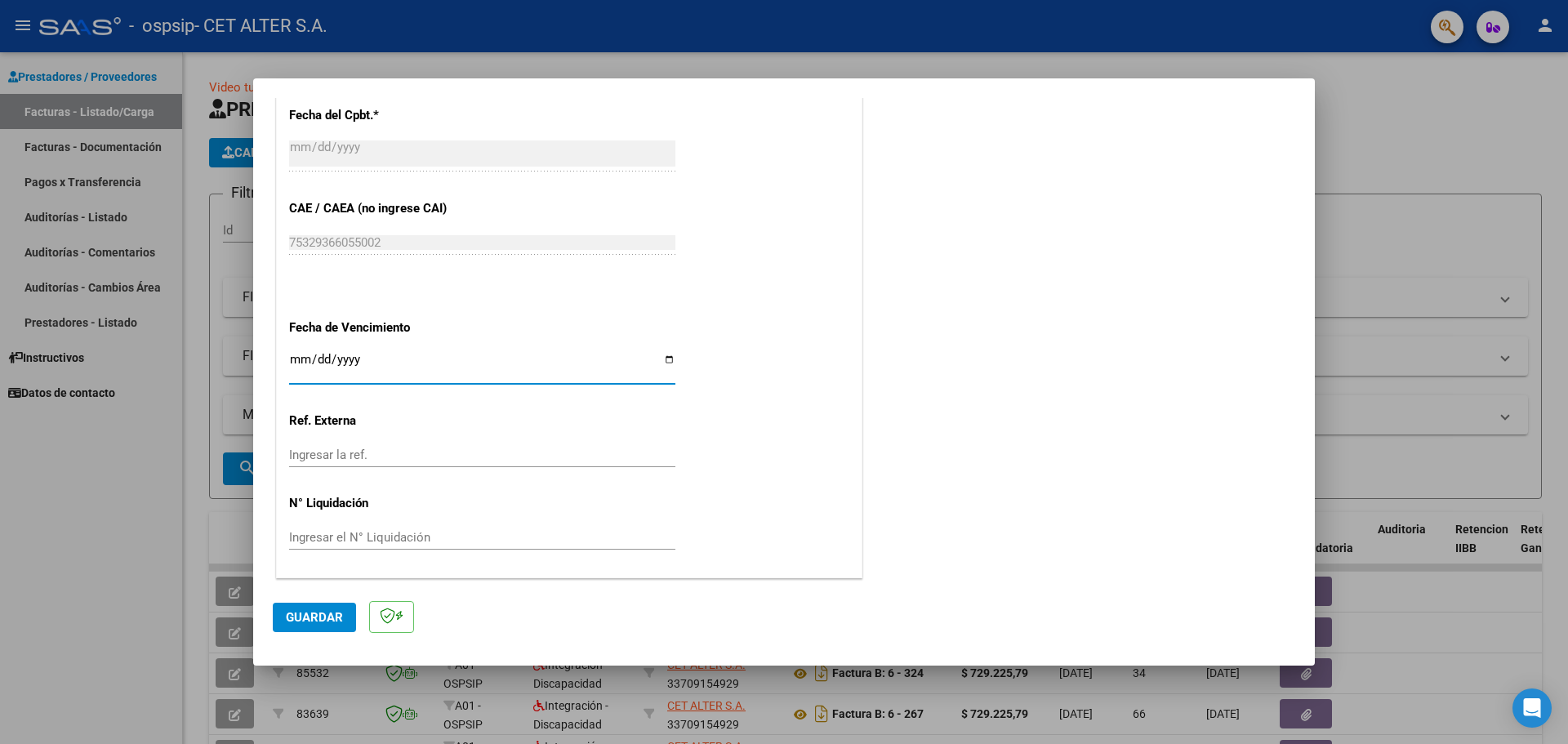
click at [308, 623] on span "Guardar" at bounding box center [314, 617] width 57 height 14
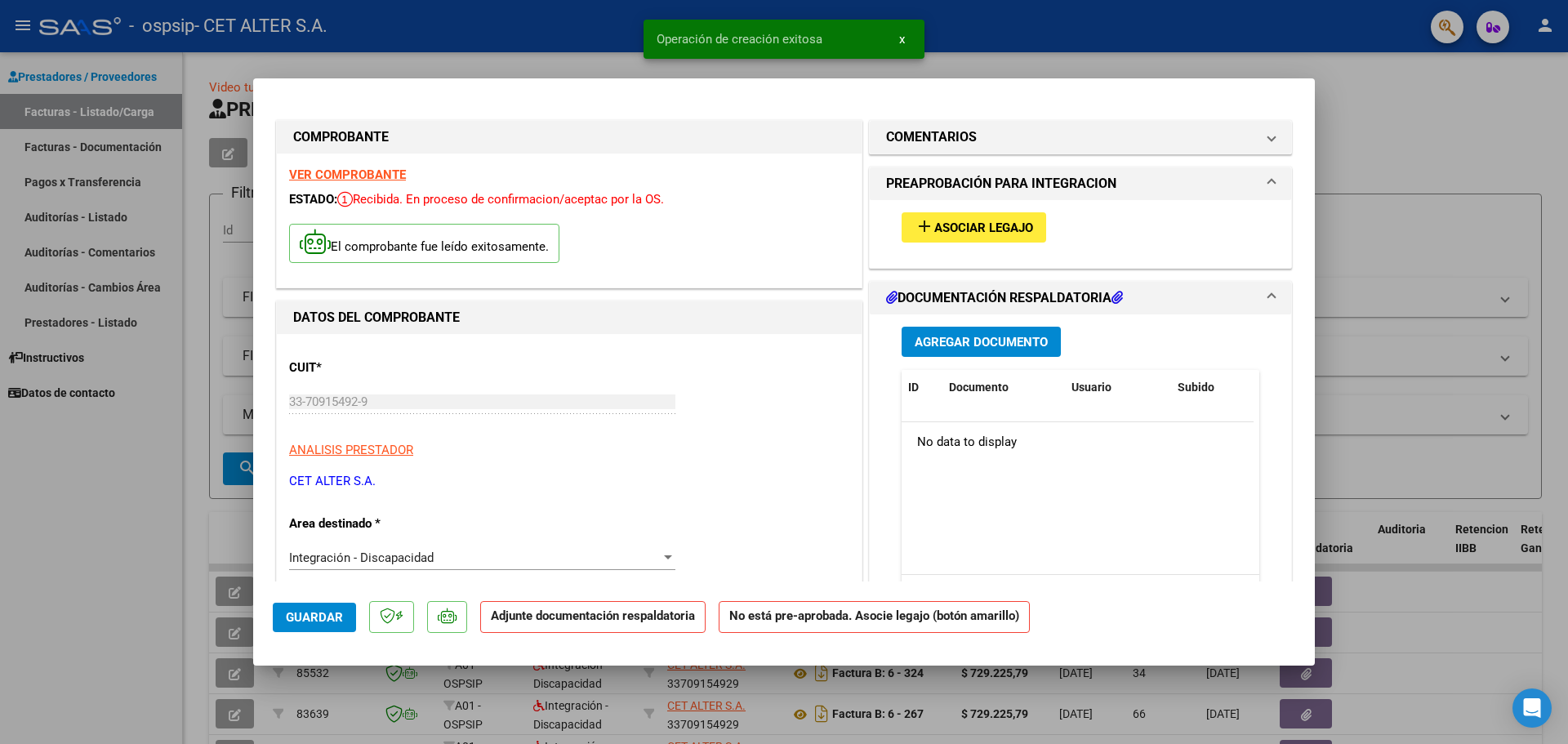
click at [936, 227] on span "Asociar Legajo" at bounding box center [983, 227] width 99 height 14
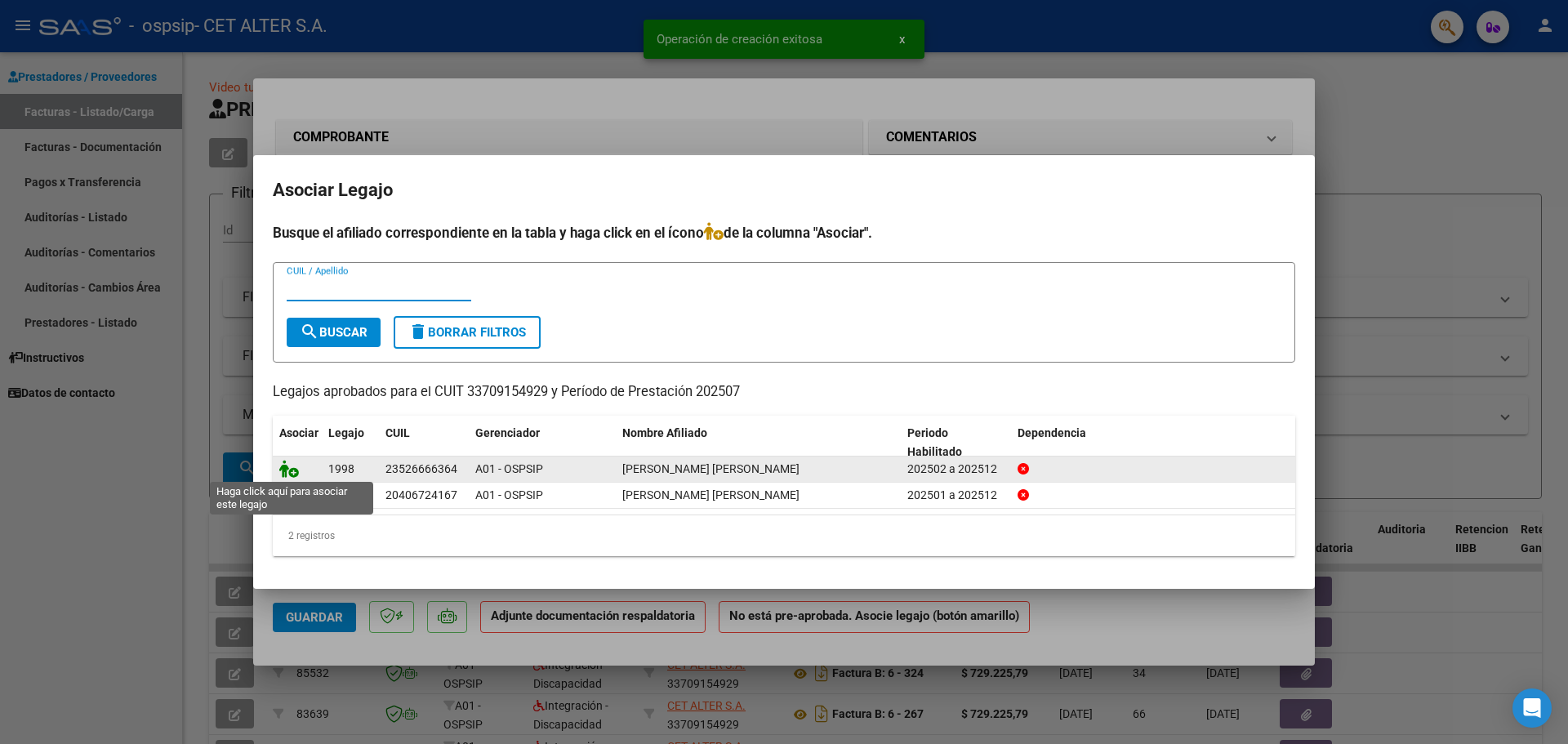
click at [288, 471] on icon at bounding box center [289, 469] width 20 height 18
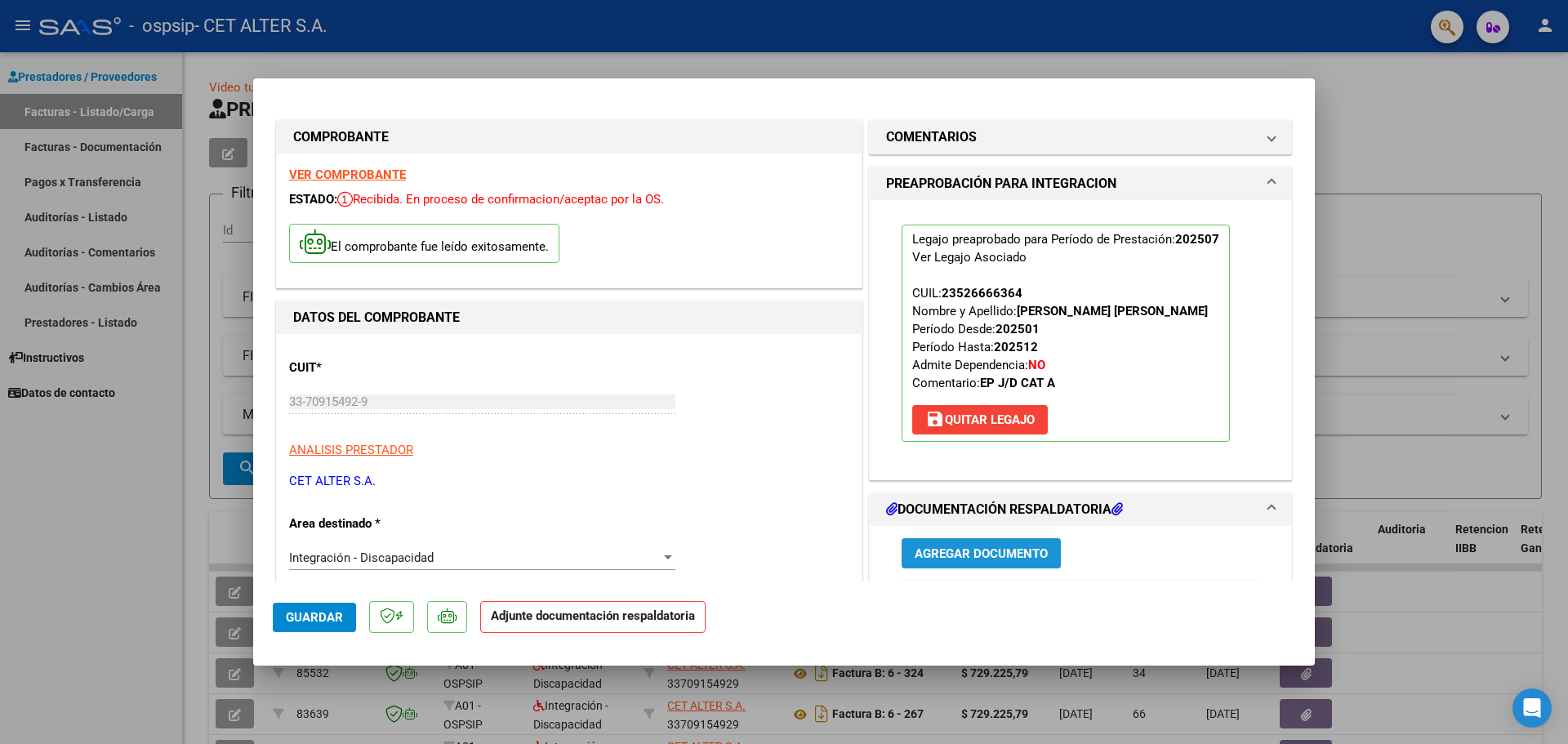
click at [924, 556] on span "Agregar Documento" at bounding box center [981, 554] width 133 height 14
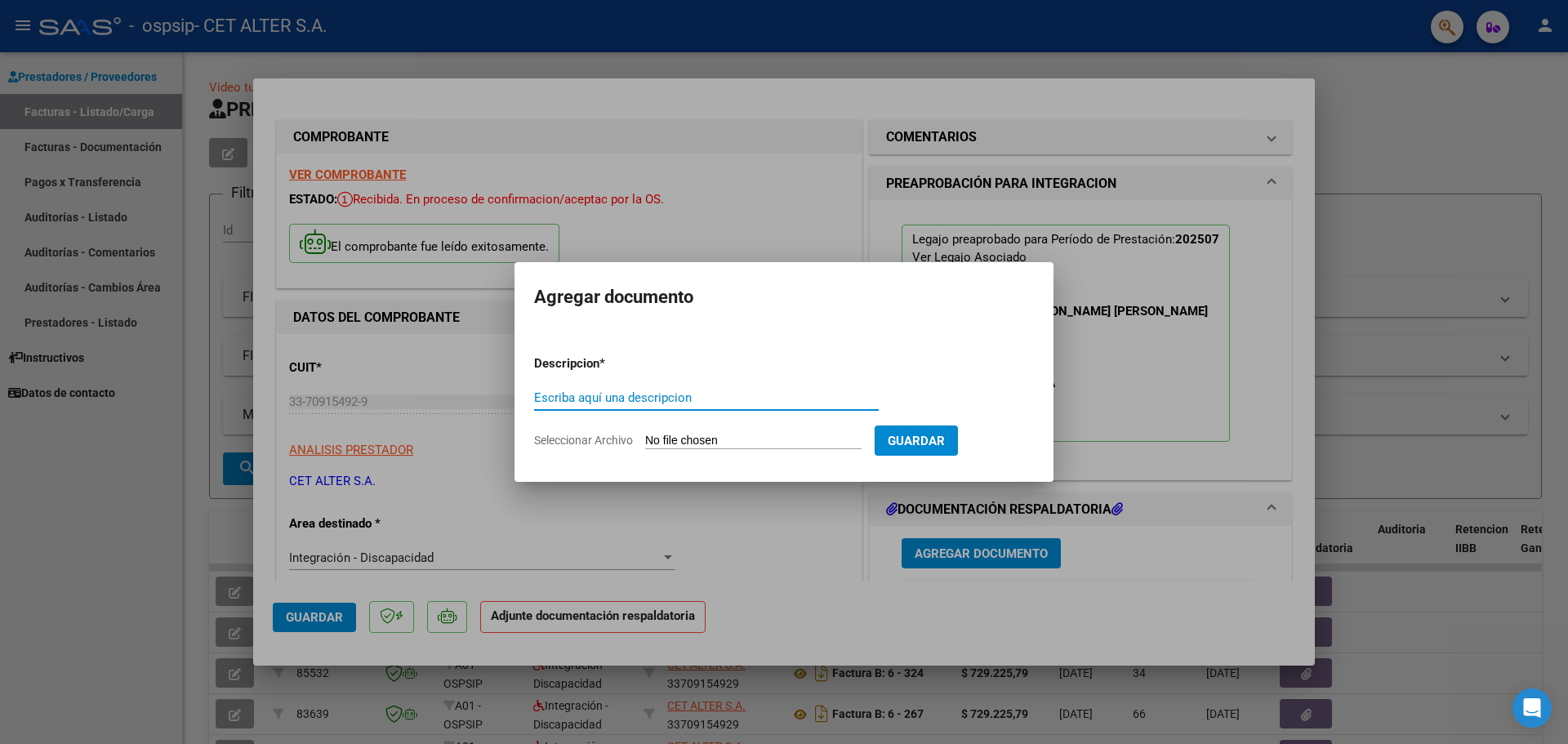
click at [615, 394] on input "Escriba aquí una descripcion" at bounding box center [706, 398] width 344 height 14
type input "ALMIRON - Julio25"
click at [942, 443] on span "Guardar" at bounding box center [915, 440] width 57 height 14
click at [592, 438] on span "Seleccionar Archivo" at bounding box center [583, 440] width 99 height 13
click at [645, 438] on input "Seleccionar Archivo" at bounding box center [753, 440] width 217 height 15
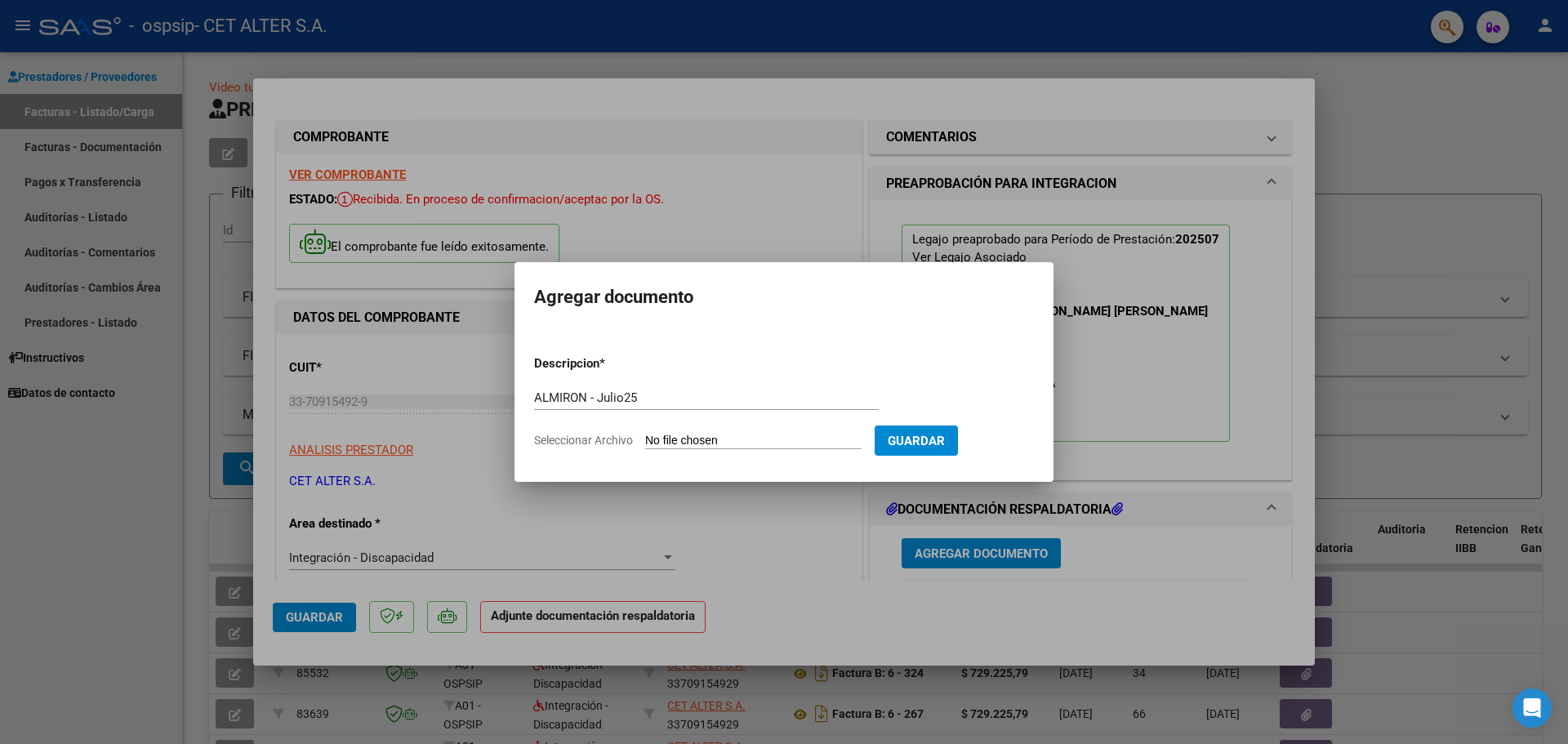
type input "C:\fakepath\[PERSON_NAME].pdf"
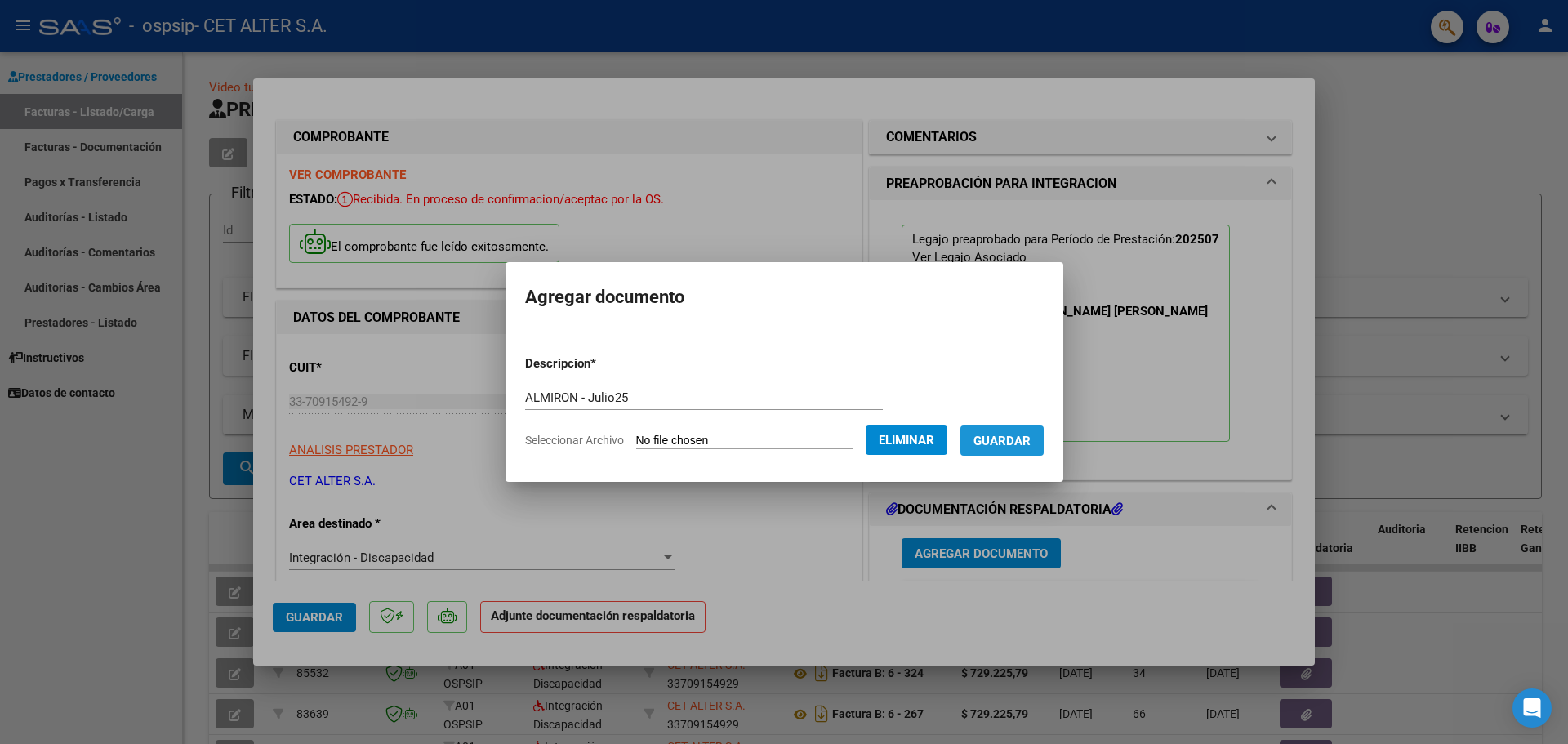
click at [1012, 446] on span "Guardar" at bounding box center [1002, 440] width 57 height 14
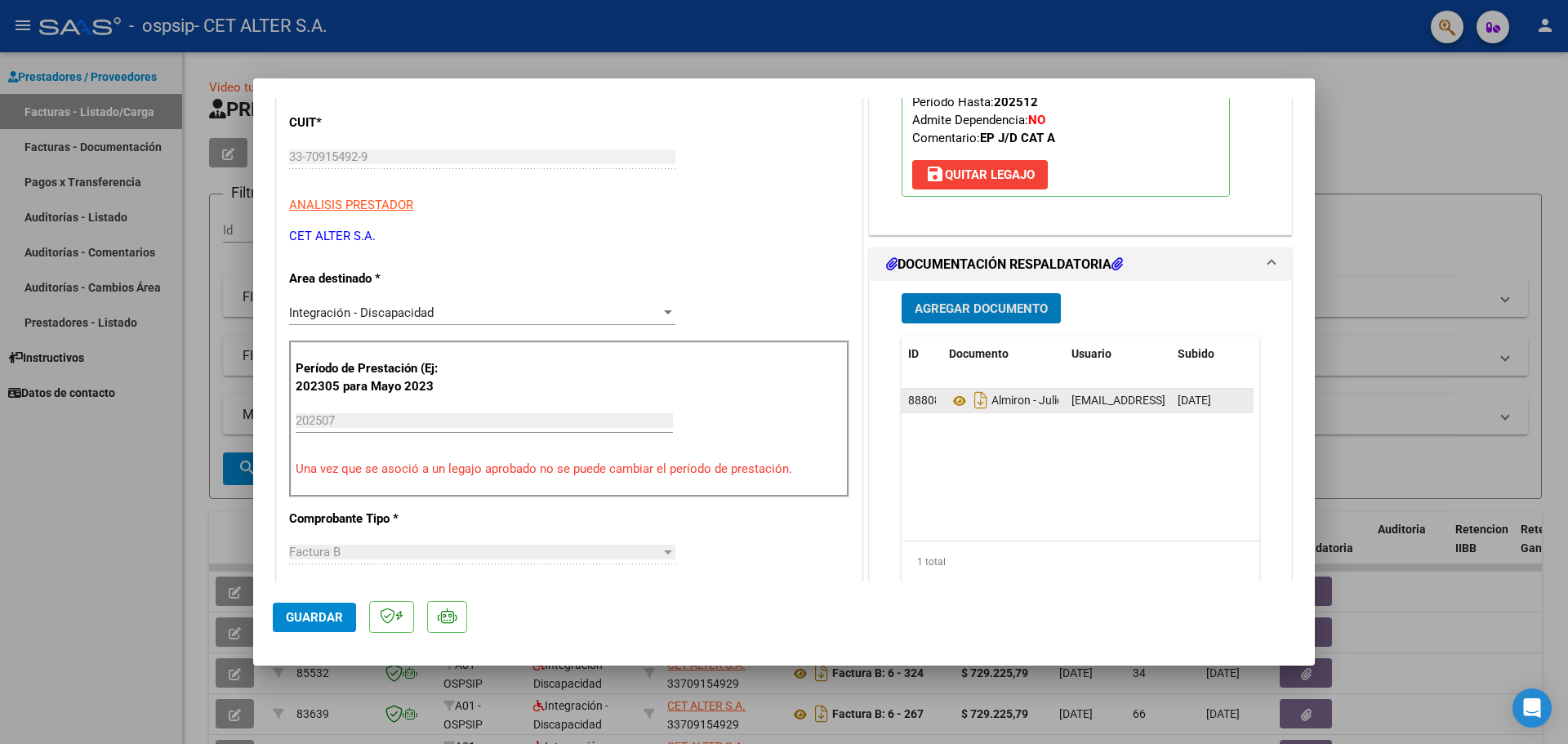
scroll to position [326, 0]
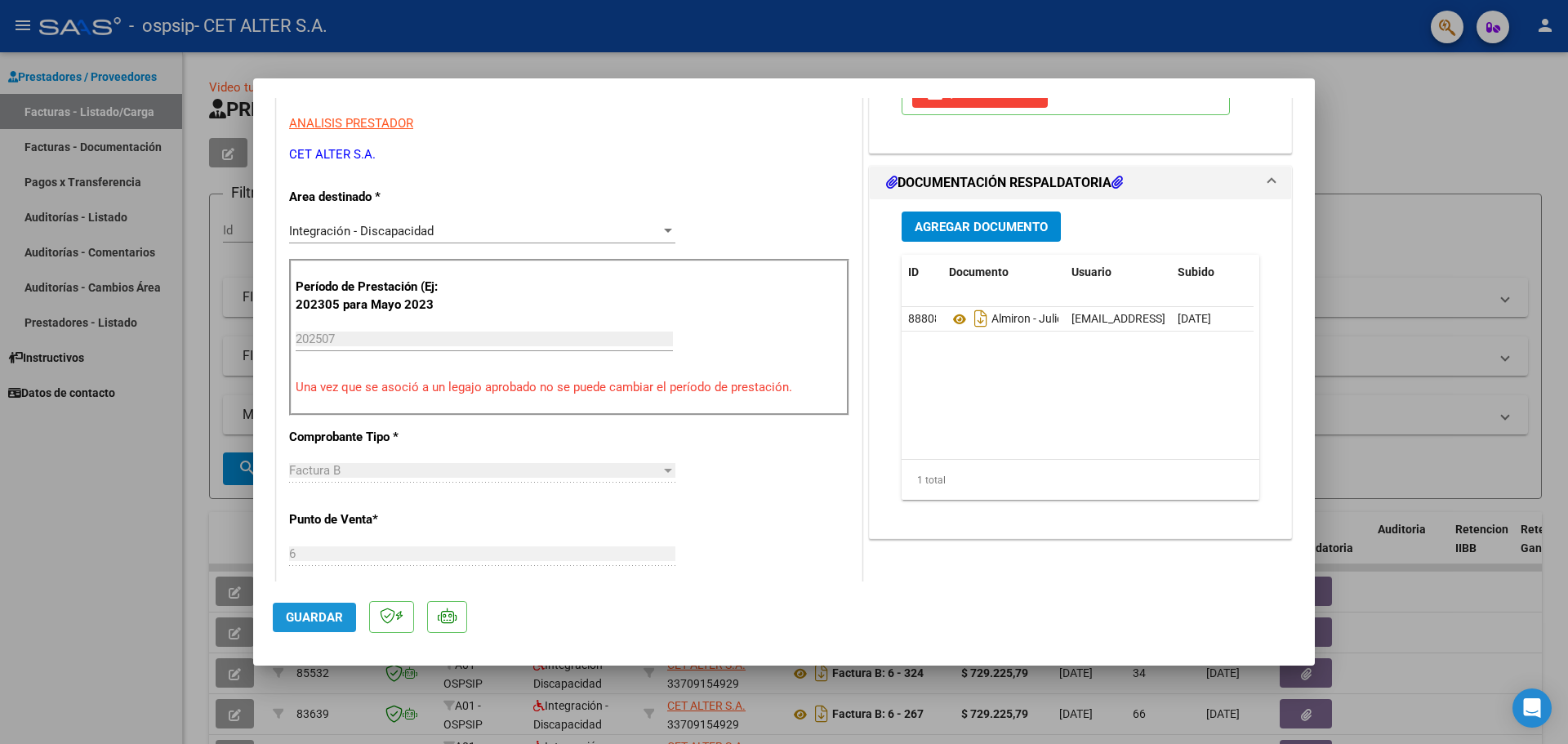
click at [334, 613] on span "Guardar" at bounding box center [314, 617] width 57 height 14
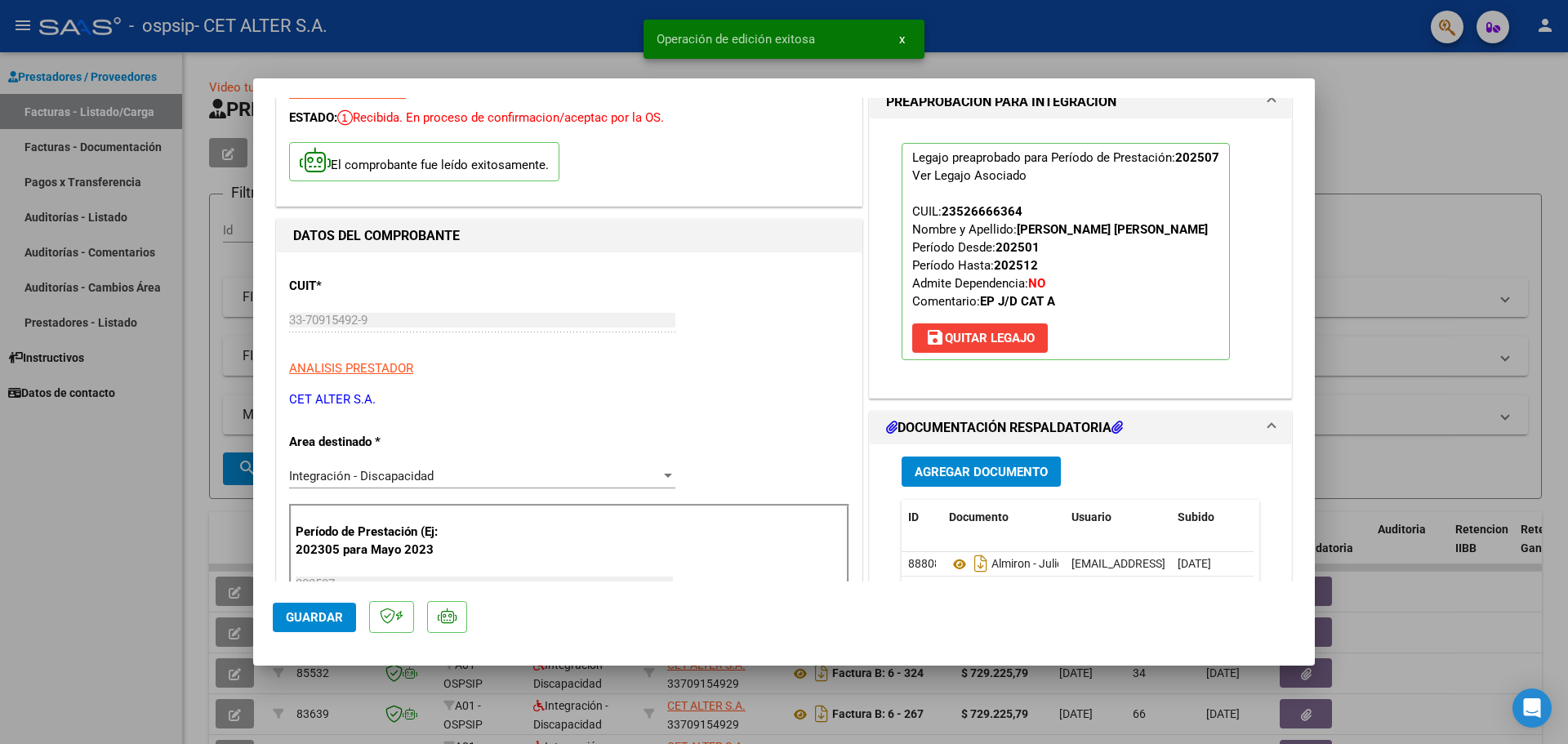
scroll to position [0, 0]
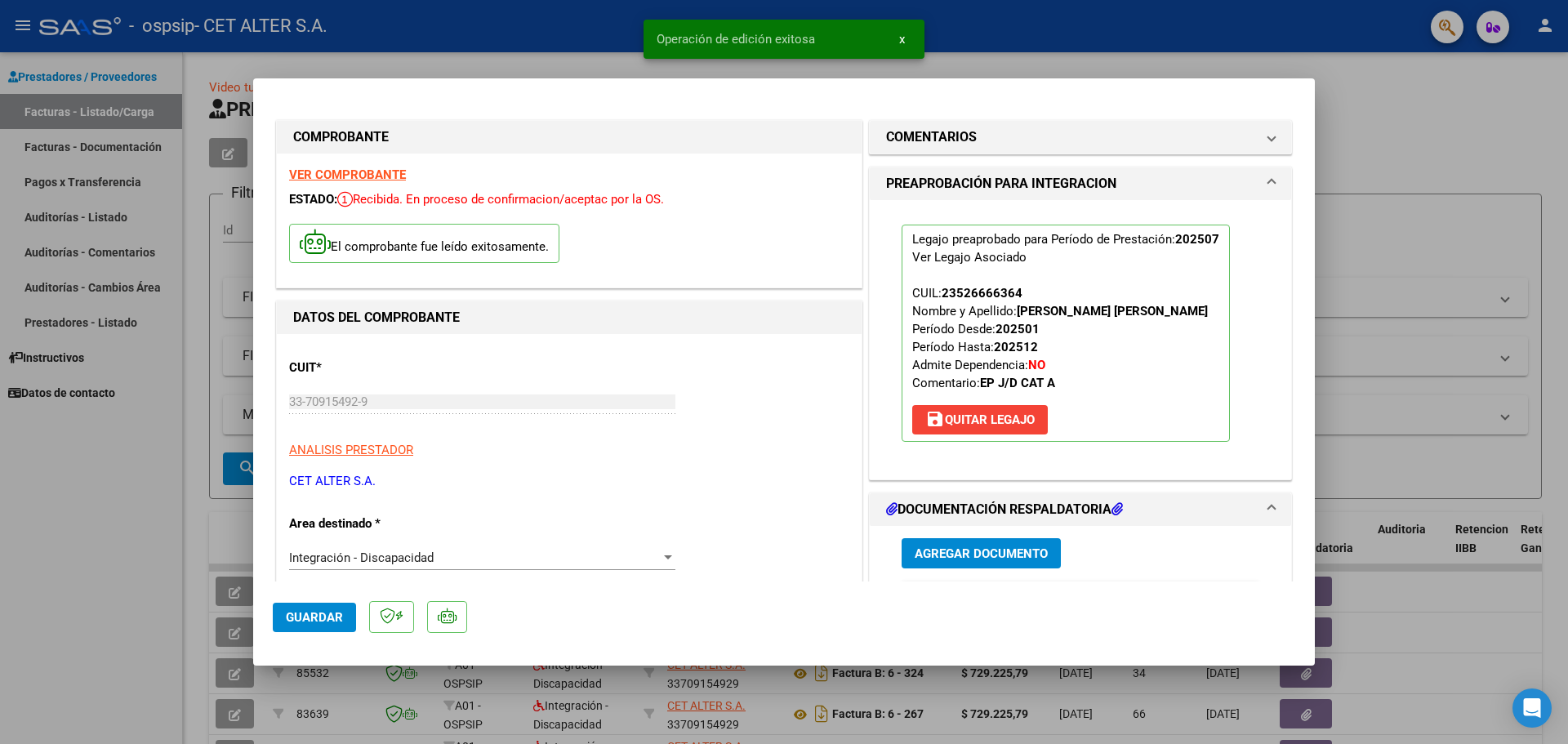
click at [87, 517] on div at bounding box center [784, 372] width 1568 height 744
type input "$ 0,00"
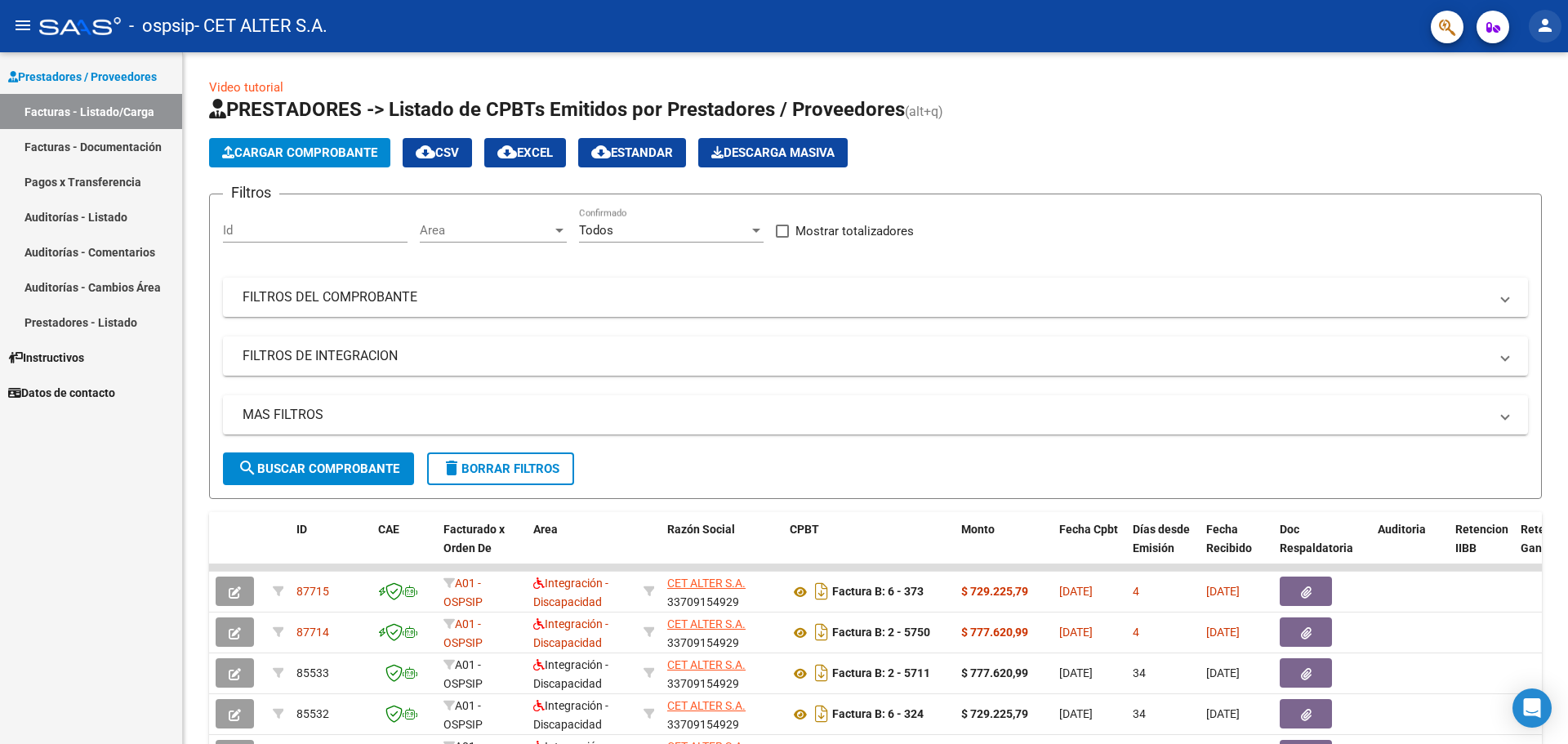
click at [1540, 24] on mat-icon "person" at bounding box center [1545, 25] width 20 height 20
click at [1520, 103] on button "exit_to_app Salir" at bounding box center [1512, 107] width 100 height 39
